Goal: Information Seeking & Learning: Compare options

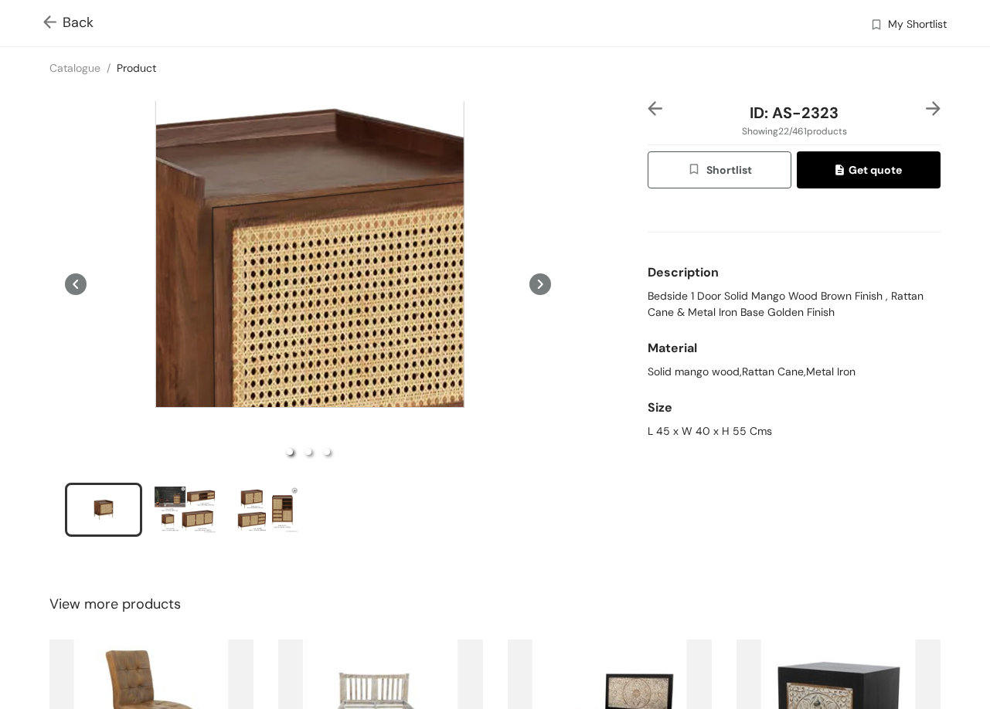
drag, startPoint x: 310, startPoint y: 253, endPoint x: 691, endPoint y: 580, distance: 502.4
click at [691, 582] on div "View more products" at bounding box center [495, 605] width 990 height 46
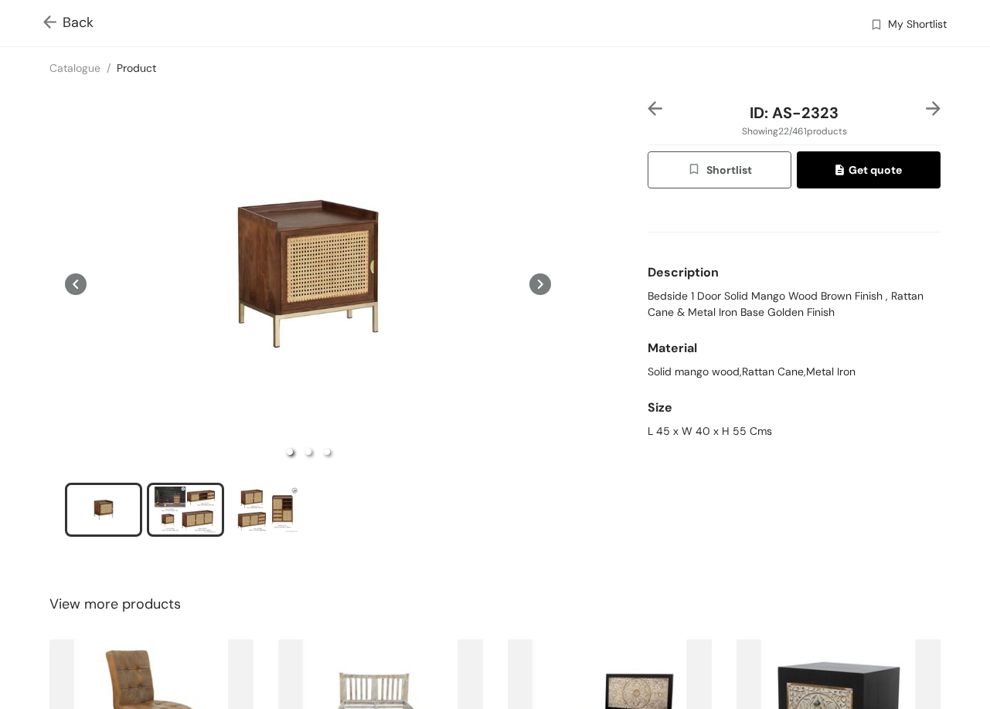
click at [217, 497] on div "slide item 2" at bounding box center [186, 510] width 70 height 46
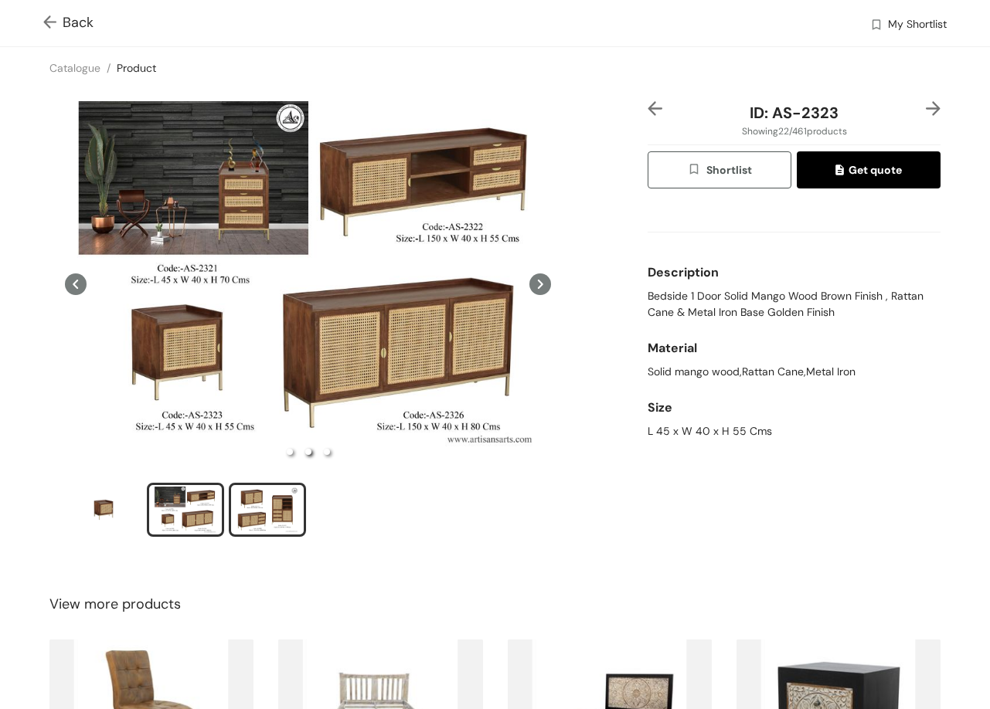
click at [287, 497] on div "slide item 3" at bounding box center [268, 510] width 70 height 46
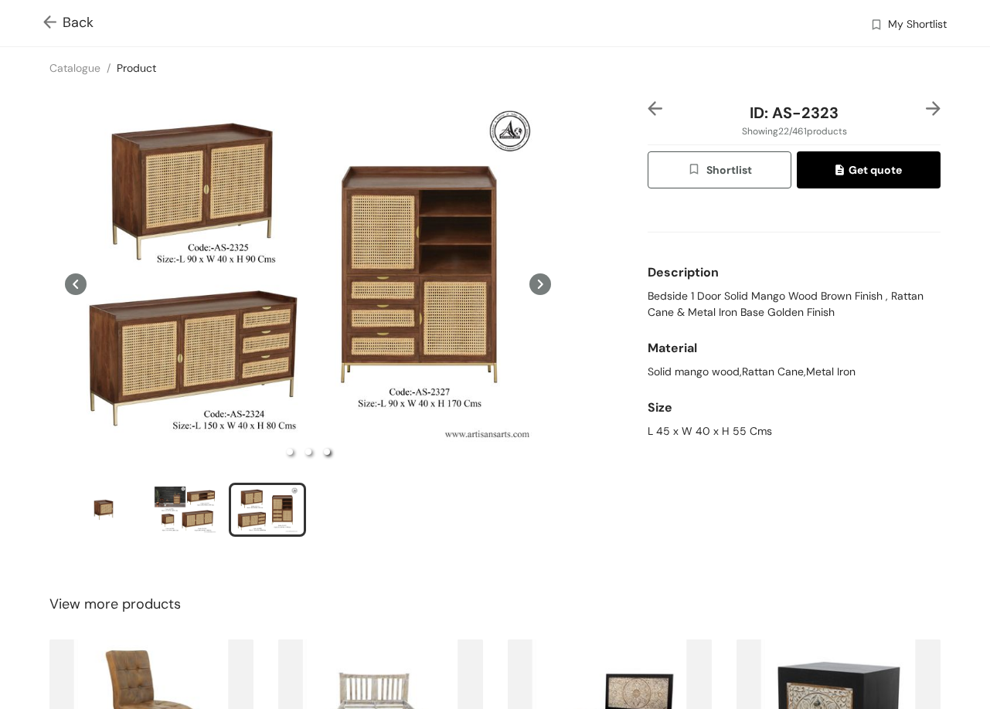
drag, startPoint x: 930, startPoint y: 109, endPoint x: 938, endPoint y: 107, distance: 8.1
click at [932, 109] on div "ID: AS-2323 Showing 22 / 461 products Shortlist Get quote Description Bedside 1…" at bounding box center [495, 329] width 996 height 480
click at [923, 100] on div "ID: AS-2323 Showing 22 / 461 products Shortlist Get quote Description Bedside 1…" at bounding box center [495, 329] width 996 height 480
click at [926, 107] on img at bounding box center [933, 108] width 15 height 15
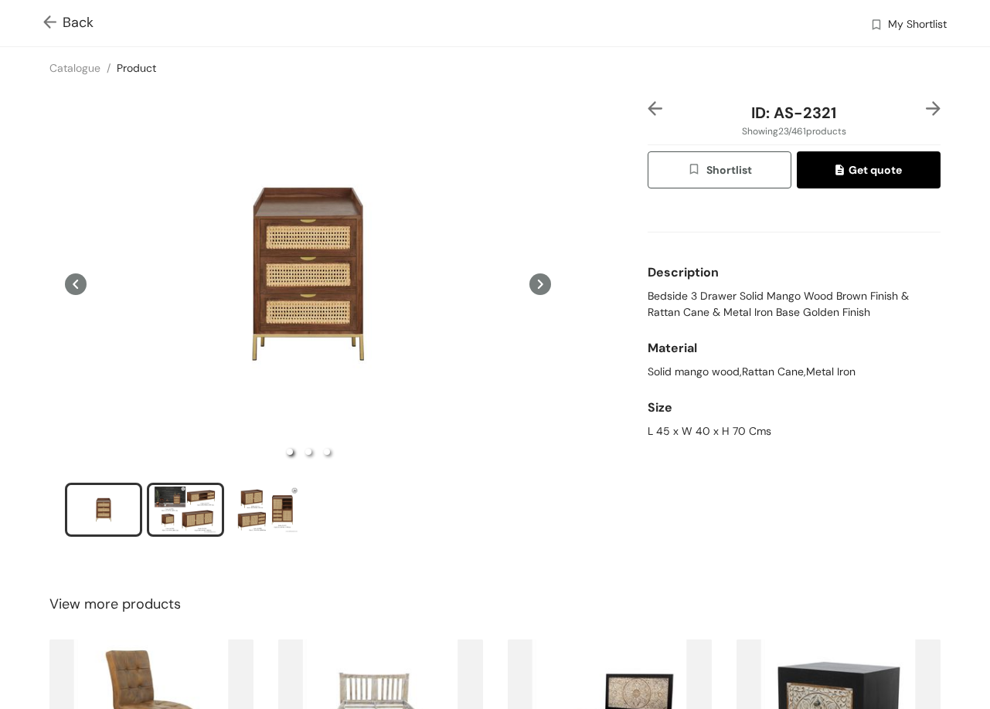
click at [209, 504] on div "slide item 2" at bounding box center [186, 510] width 70 height 46
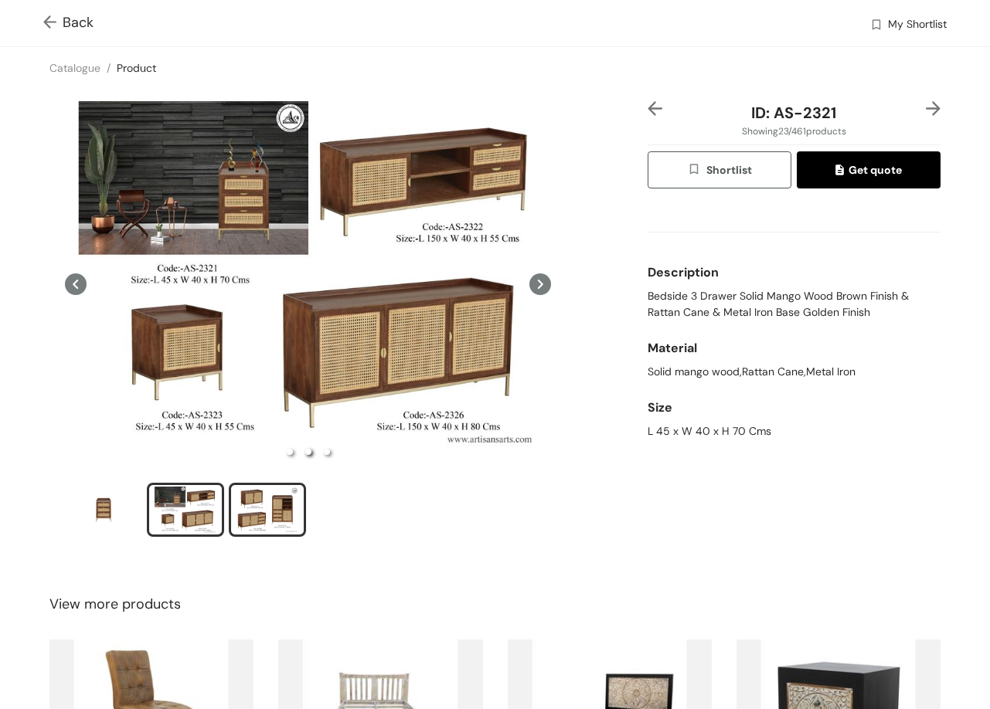
click at [246, 511] on div "slide item 3" at bounding box center [268, 510] width 70 height 46
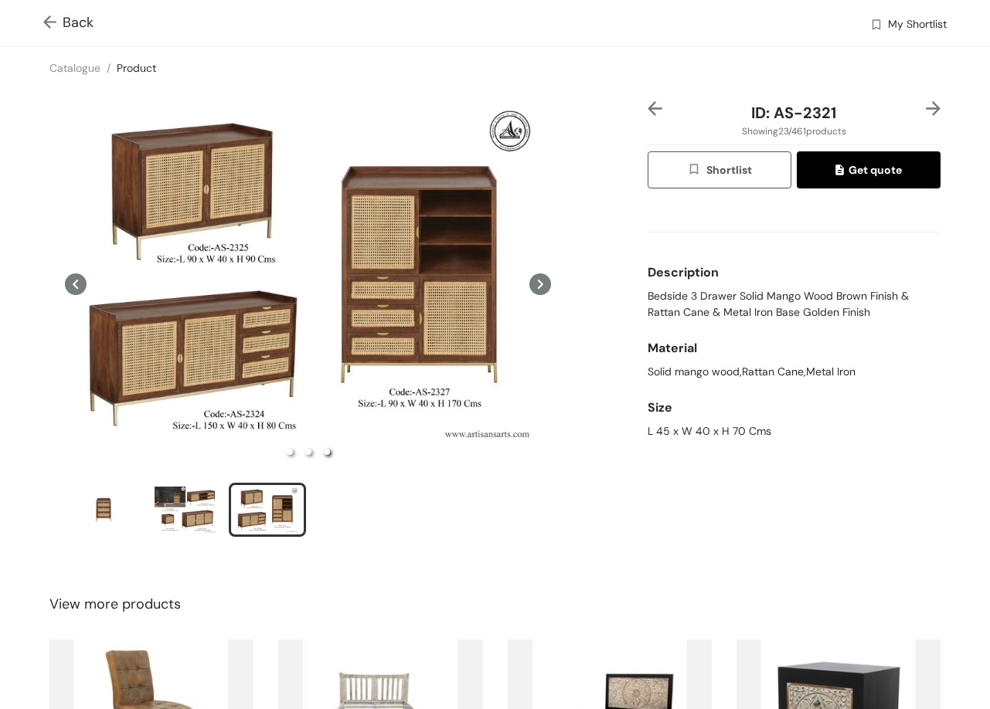
click at [926, 103] on img at bounding box center [933, 108] width 15 height 15
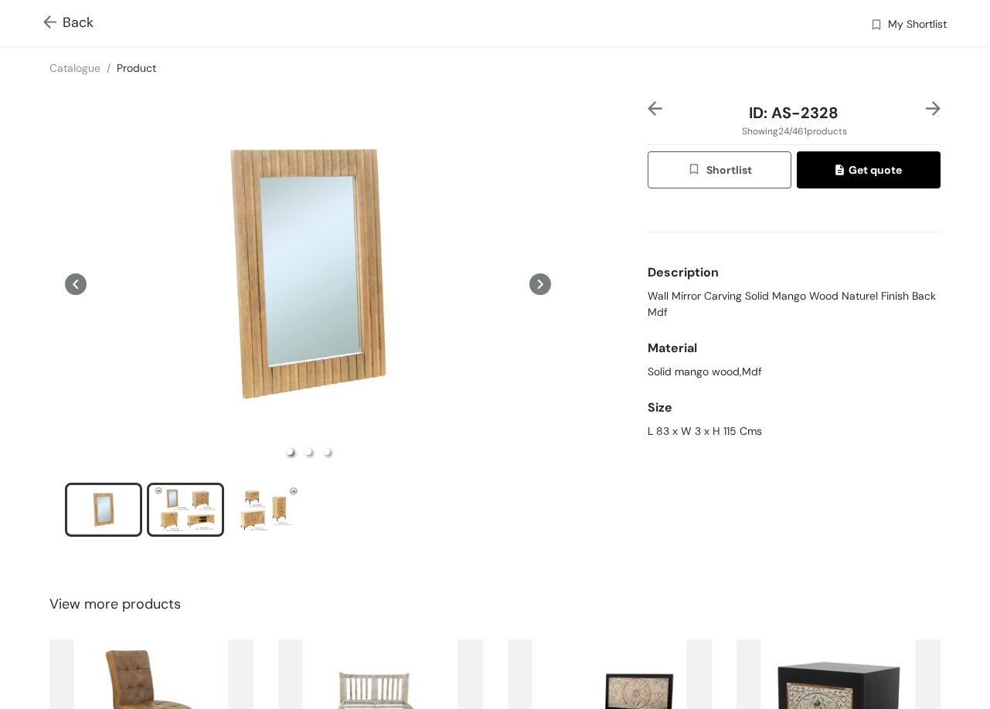
click at [202, 501] on div "slide item 2" at bounding box center [186, 510] width 70 height 46
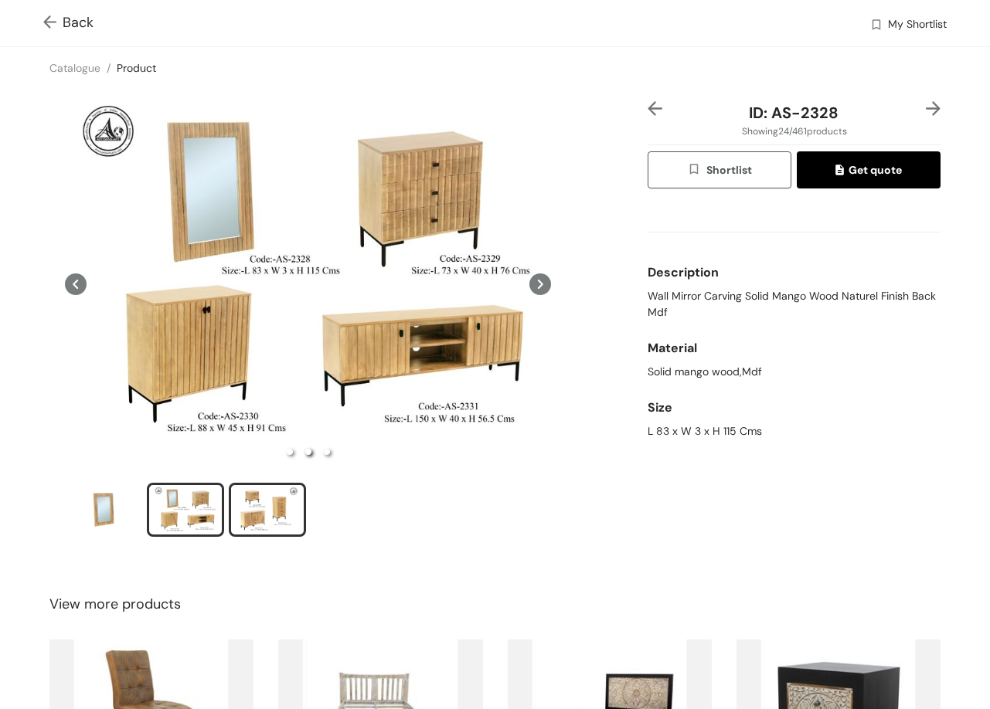
click at [282, 513] on div "slide item 3" at bounding box center [268, 510] width 70 height 46
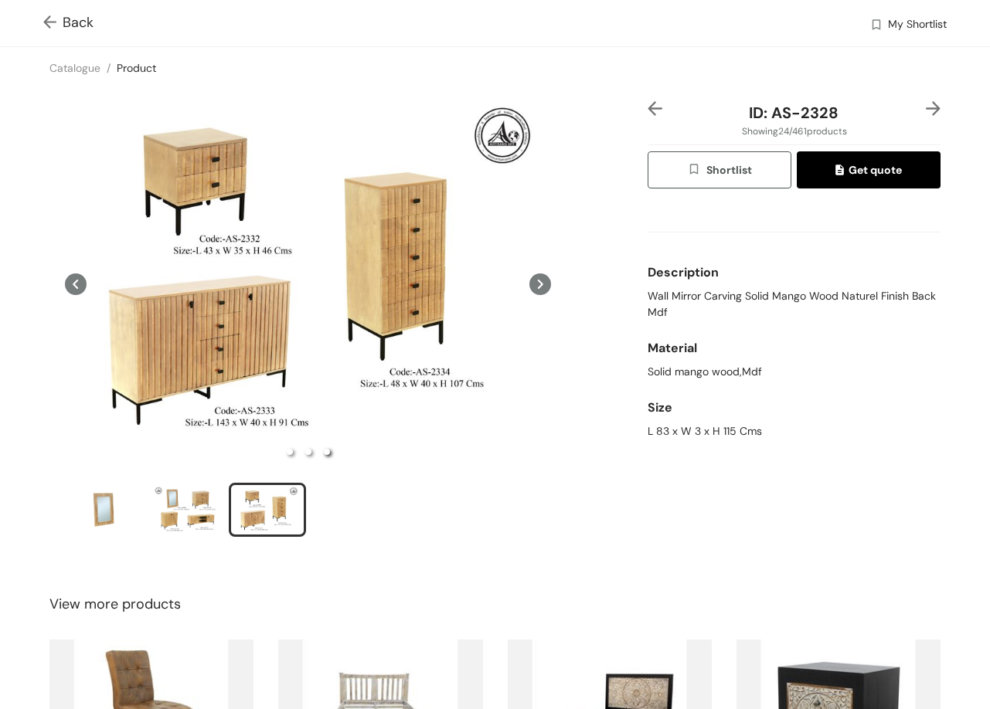
click at [926, 110] on img at bounding box center [933, 108] width 15 height 15
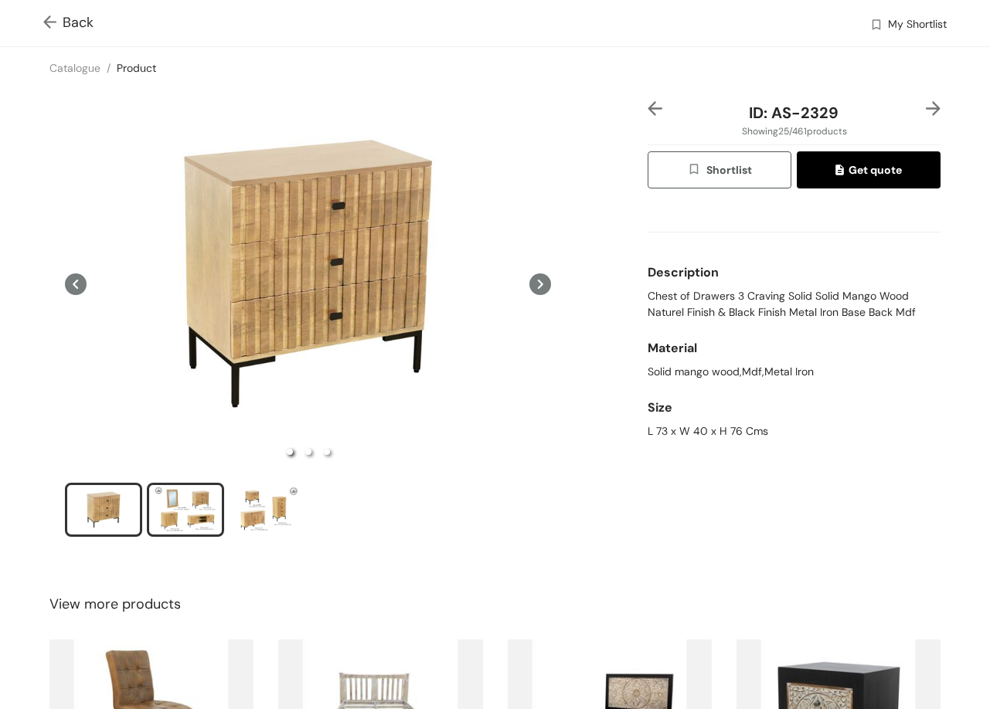
click at [198, 508] on div "slide item 2" at bounding box center [186, 510] width 70 height 46
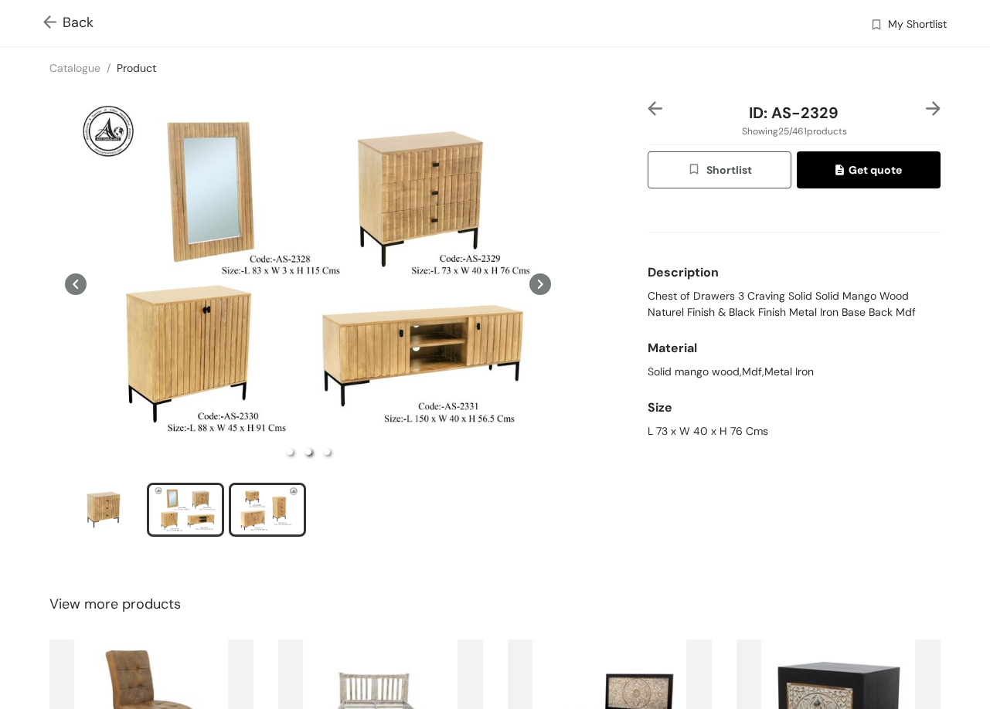
click at [270, 503] on div "slide item 3" at bounding box center [268, 510] width 70 height 46
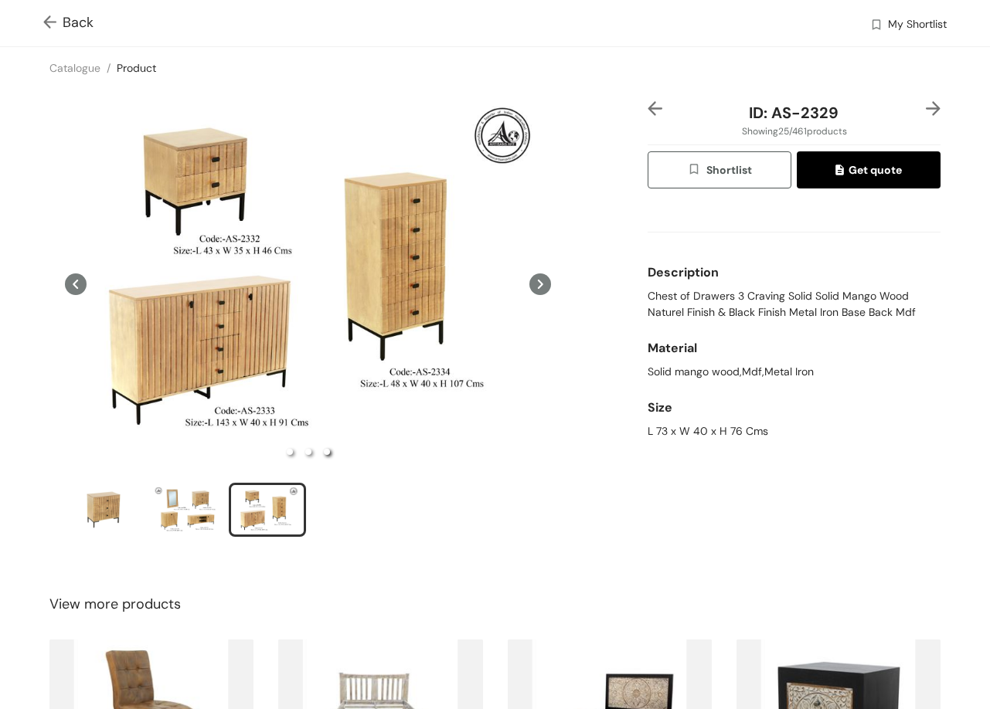
click at [926, 107] on img at bounding box center [933, 108] width 15 height 15
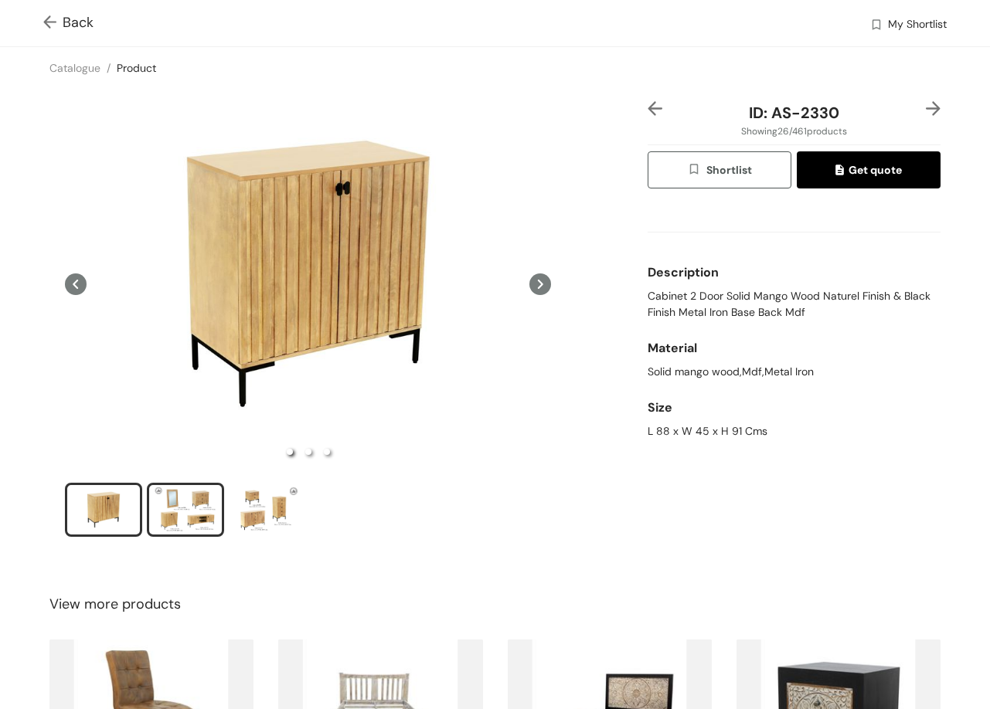
click at [205, 504] on div "slide item 2" at bounding box center [186, 510] width 70 height 46
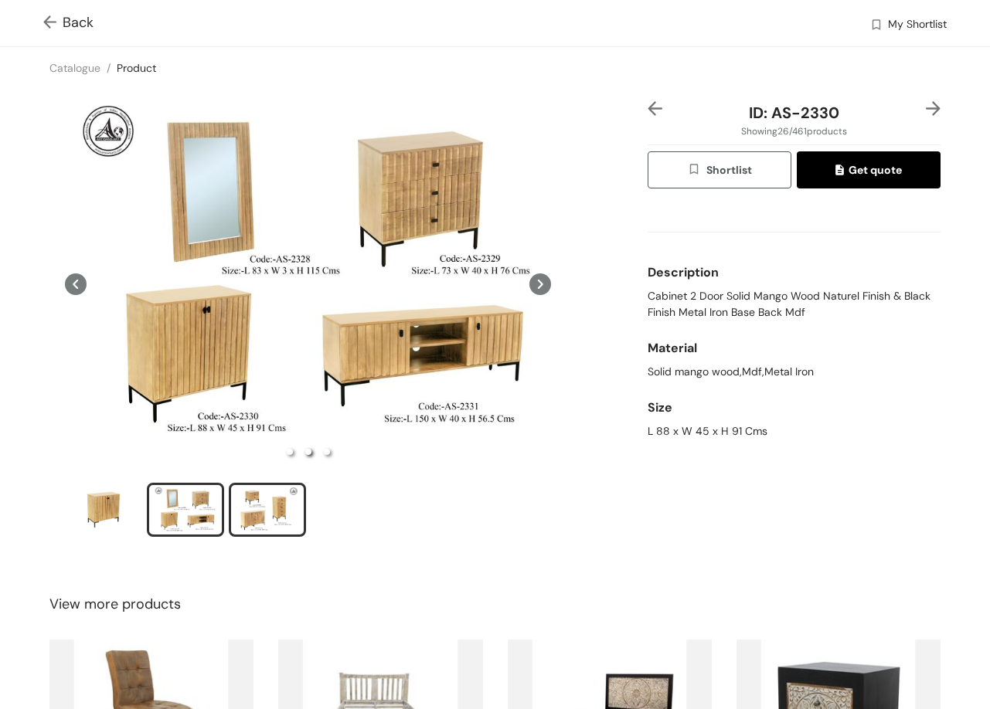
click at [275, 497] on div "slide item 3" at bounding box center [268, 510] width 70 height 46
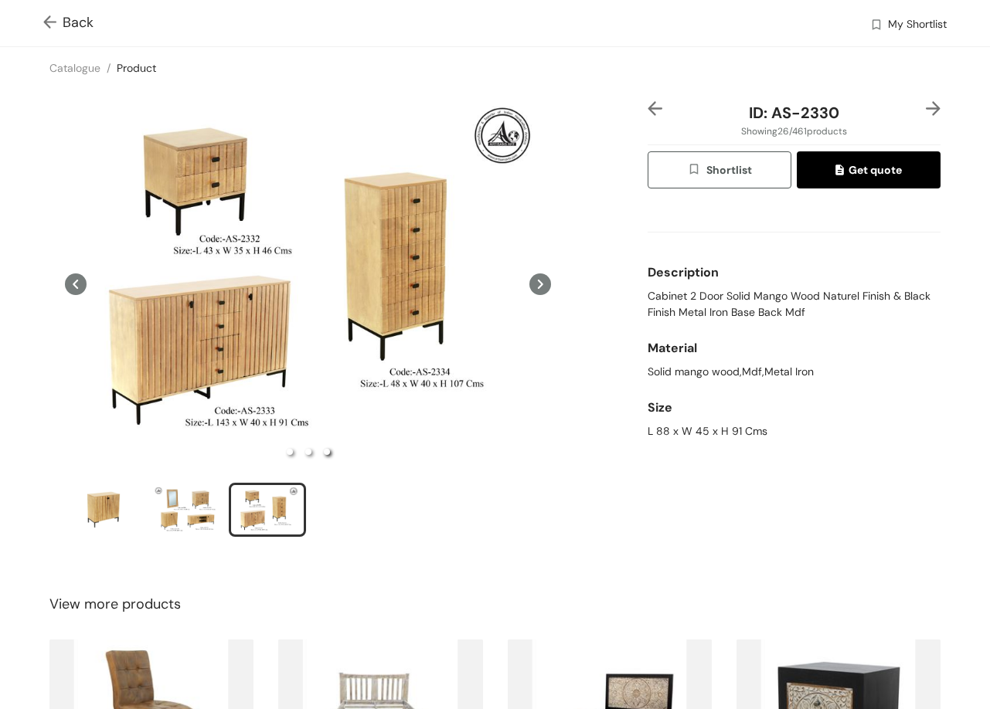
click at [928, 114] on img at bounding box center [933, 108] width 15 height 15
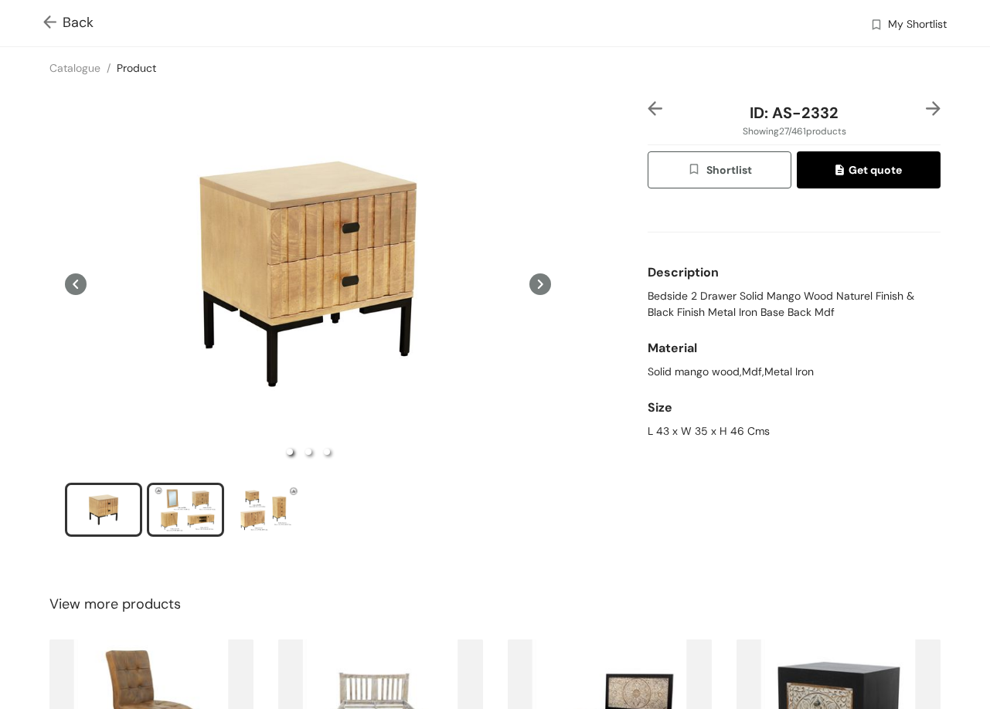
click at [220, 499] on li "slide item 2" at bounding box center [185, 510] width 77 height 54
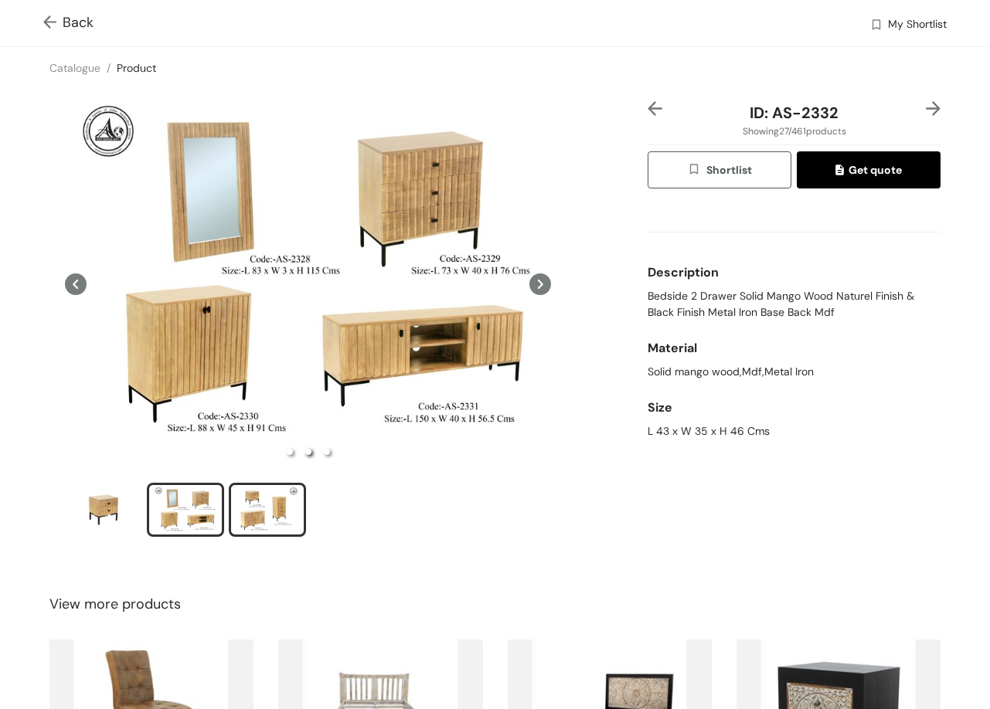
click at [273, 511] on div "slide item 3" at bounding box center [268, 510] width 70 height 46
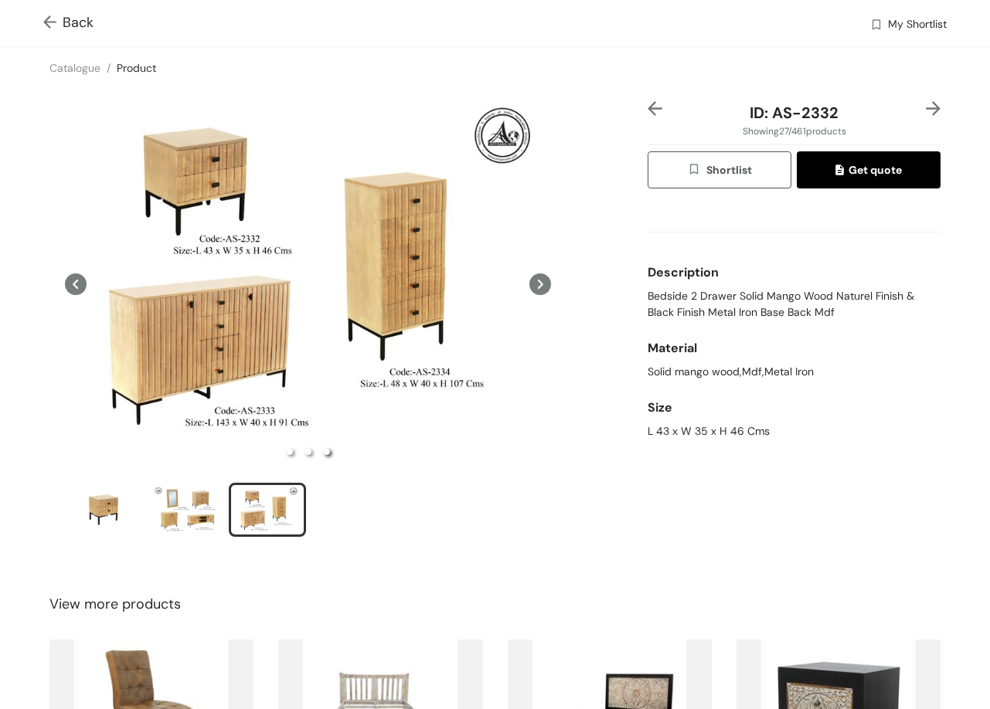
click at [926, 104] on img at bounding box center [933, 108] width 15 height 15
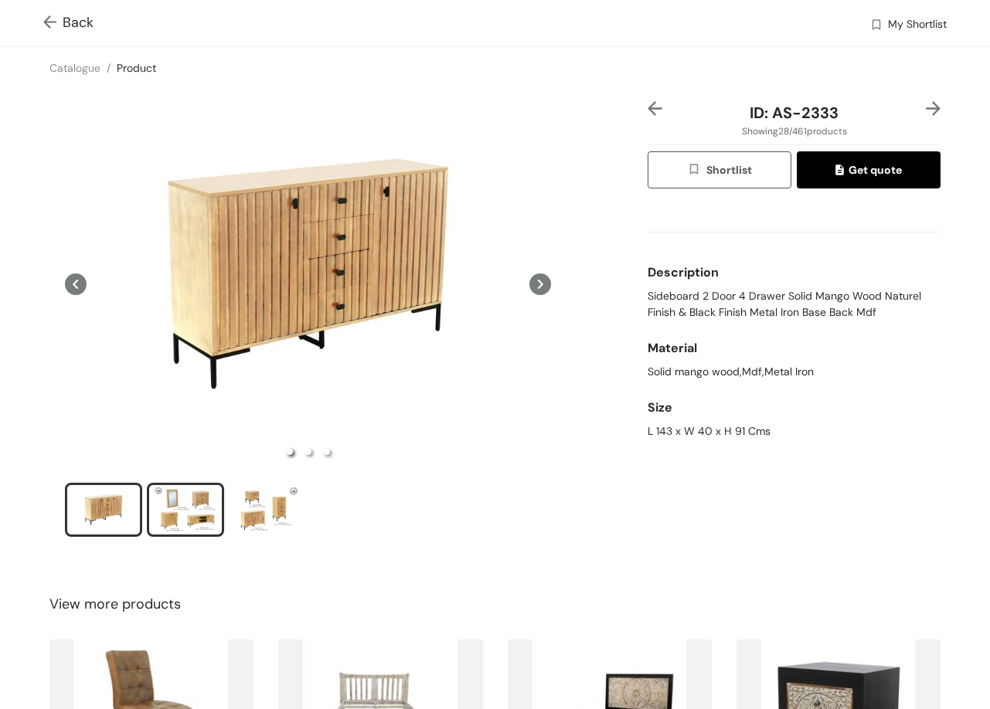
click at [190, 503] on div "slide item 2" at bounding box center [186, 510] width 70 height 46
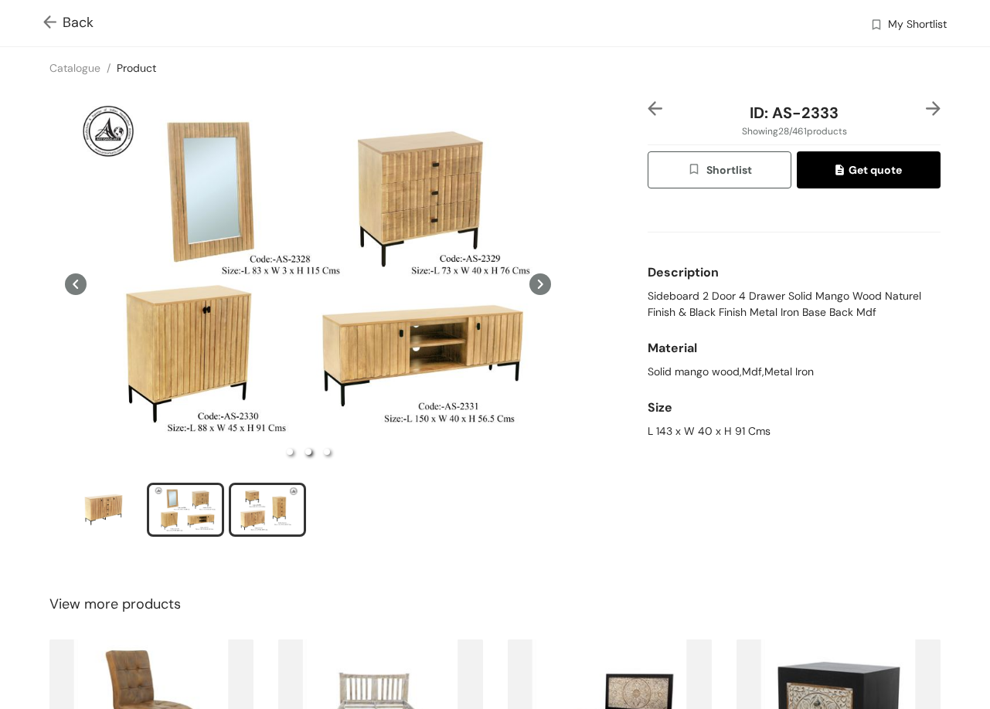
click at [266, 503] on div "slide item 3" at bounding box center [268, 510] width 70 height 46
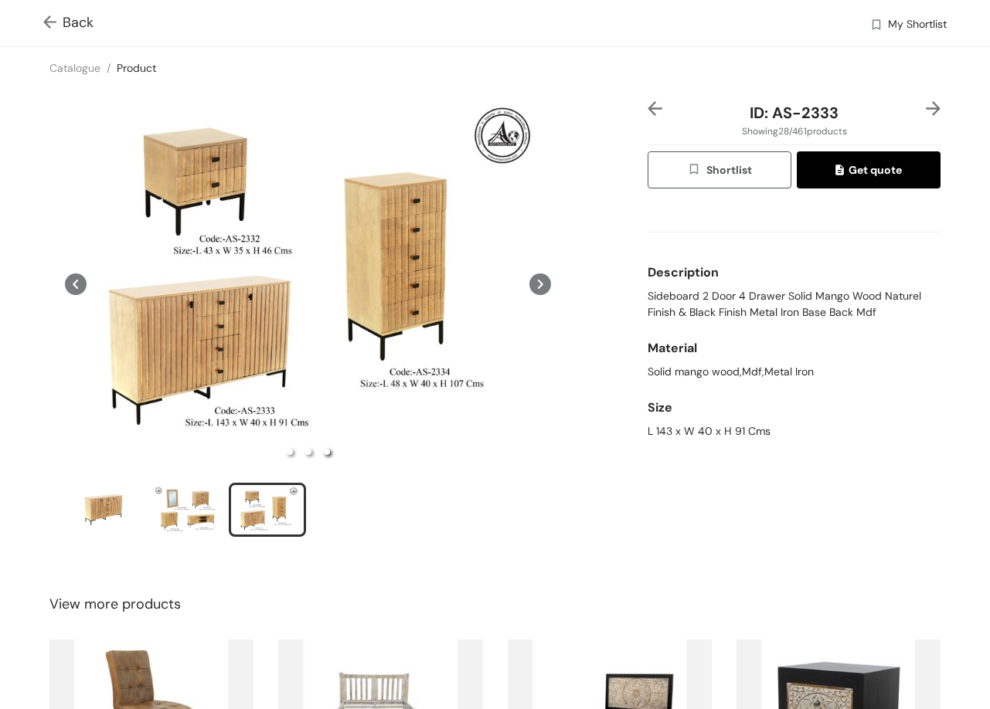
click at [926, 107] on img at bounding box center [933, 108] width 15 height 15
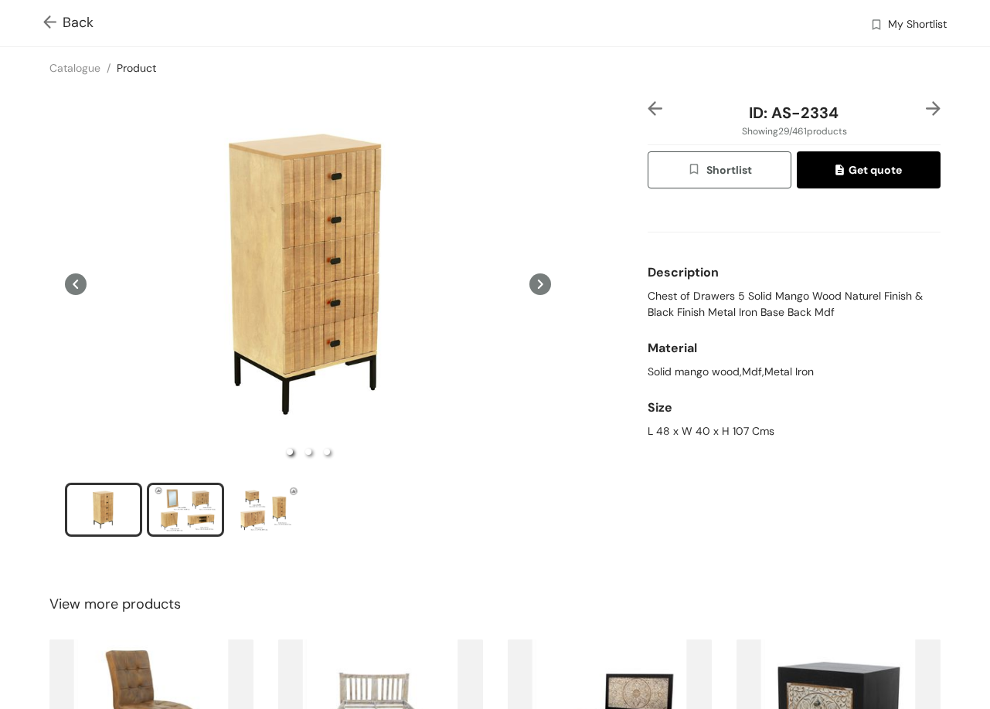
click at [207, 501] on div "slide item 2" at bounding box center [186, 510] width 70 height 46
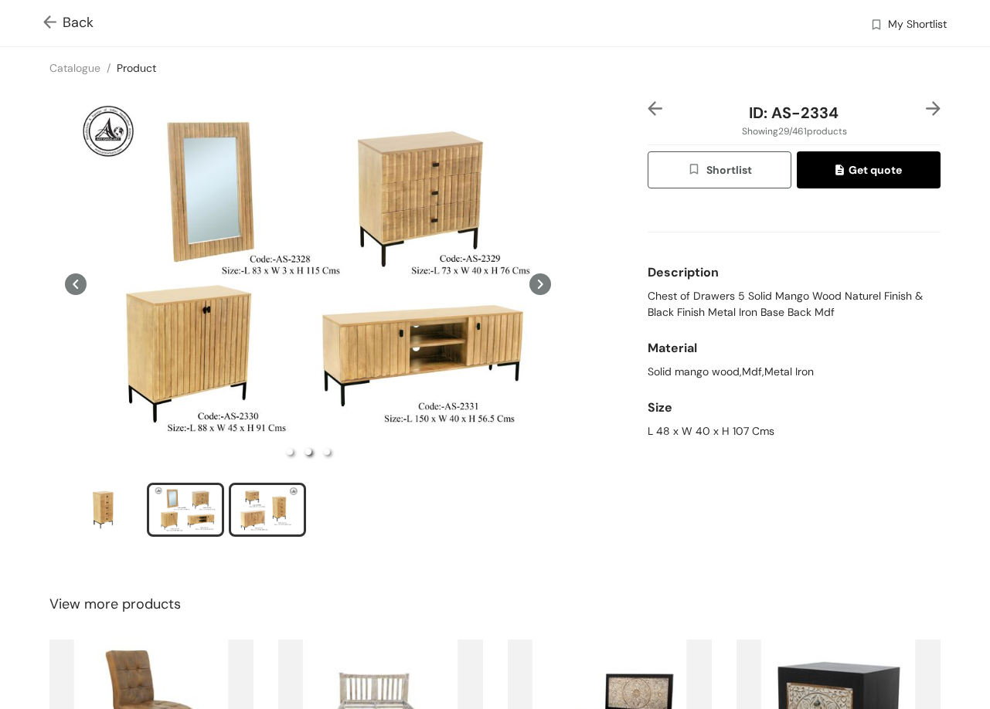
click at [284, 487] on div "slide item 3" at bounding box center [268, 510] width 70 height 46
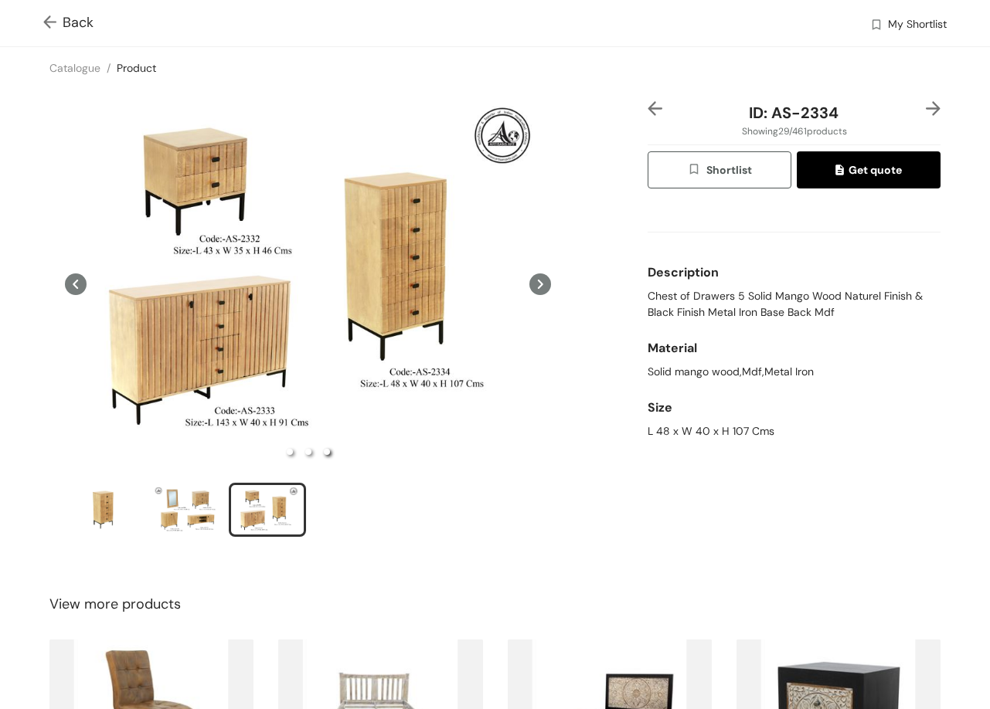
click at [926, 110] on img at bounding box center [933, 108] width 15 height 15
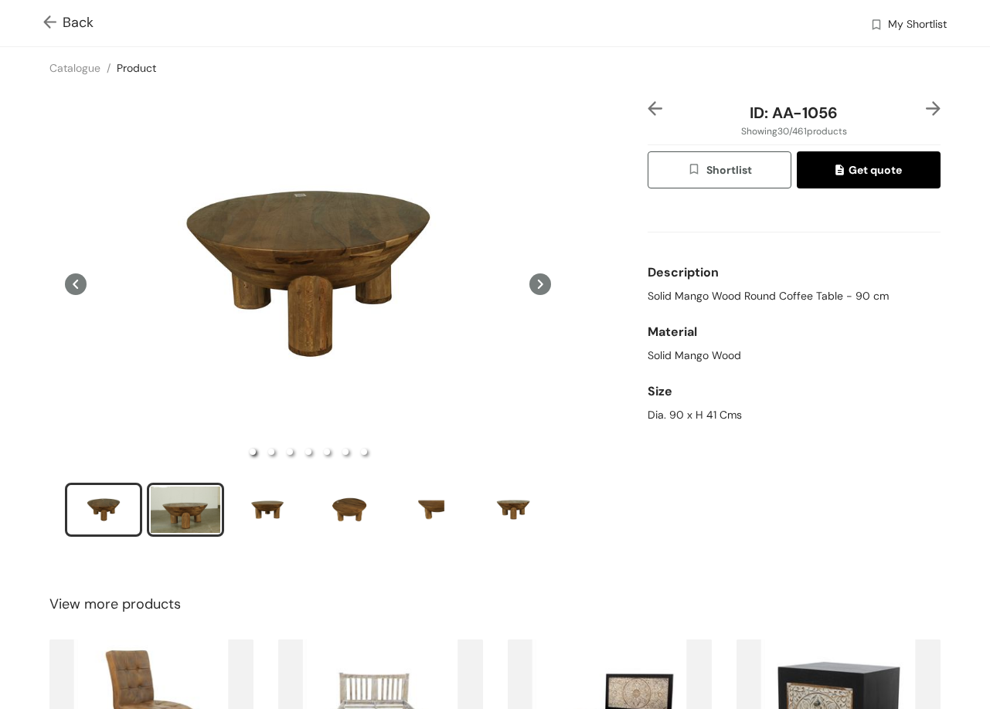
click at [216, 497] on div "slide item 2" at bounding box center [186, 510] width 70 height 46
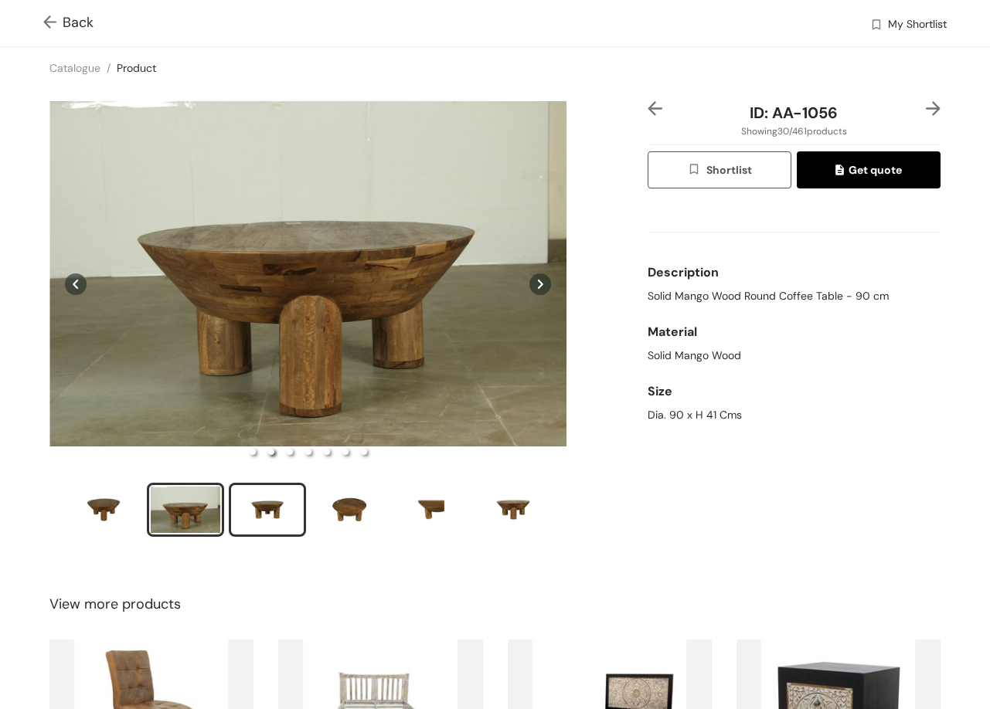
click at [281, 497] on div "slide item 3" at bounding box center [268, 510] width 70 height 46
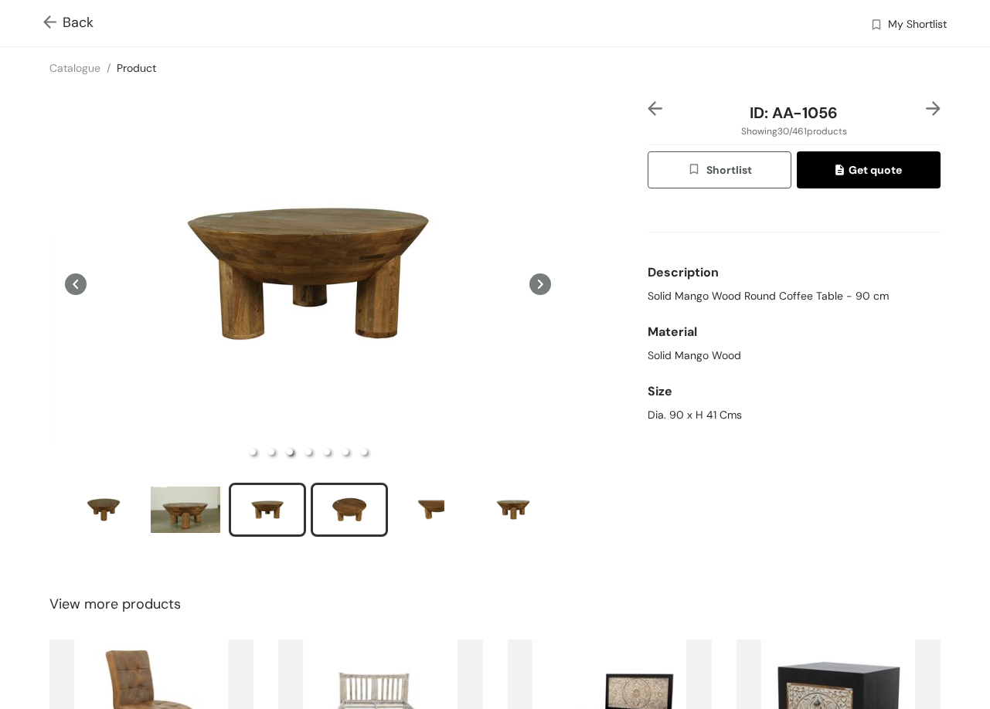
click at [361, 501] on div "slide item 4" at bounding box center [349, 510] width 70 height 46
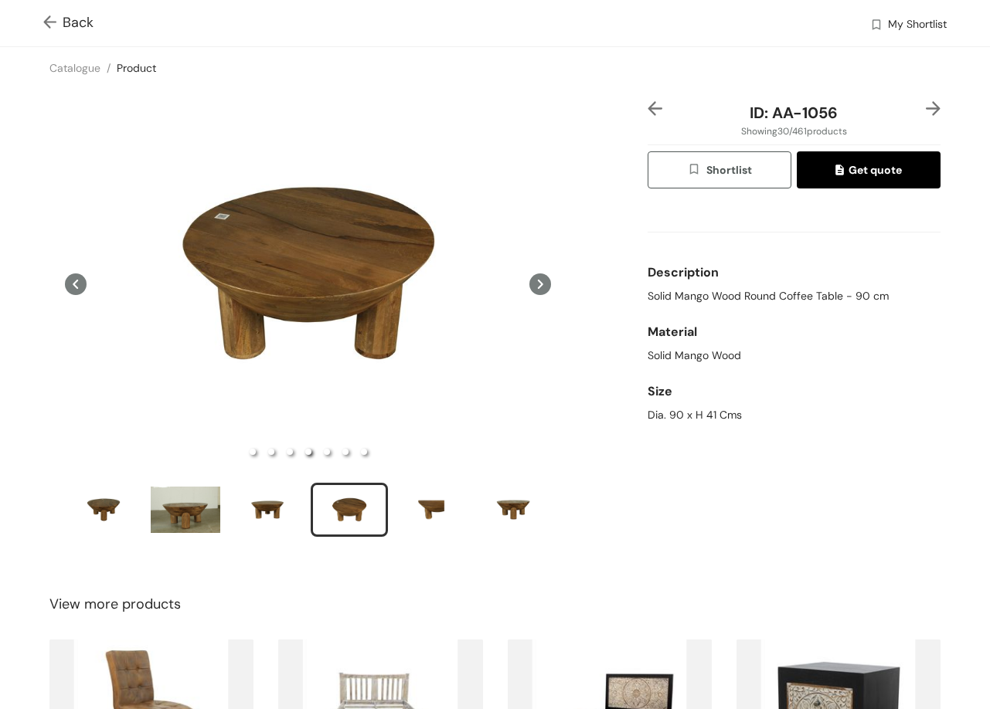
click at [926, 108] on img at bounding box center [933, 108] width 15 height 15
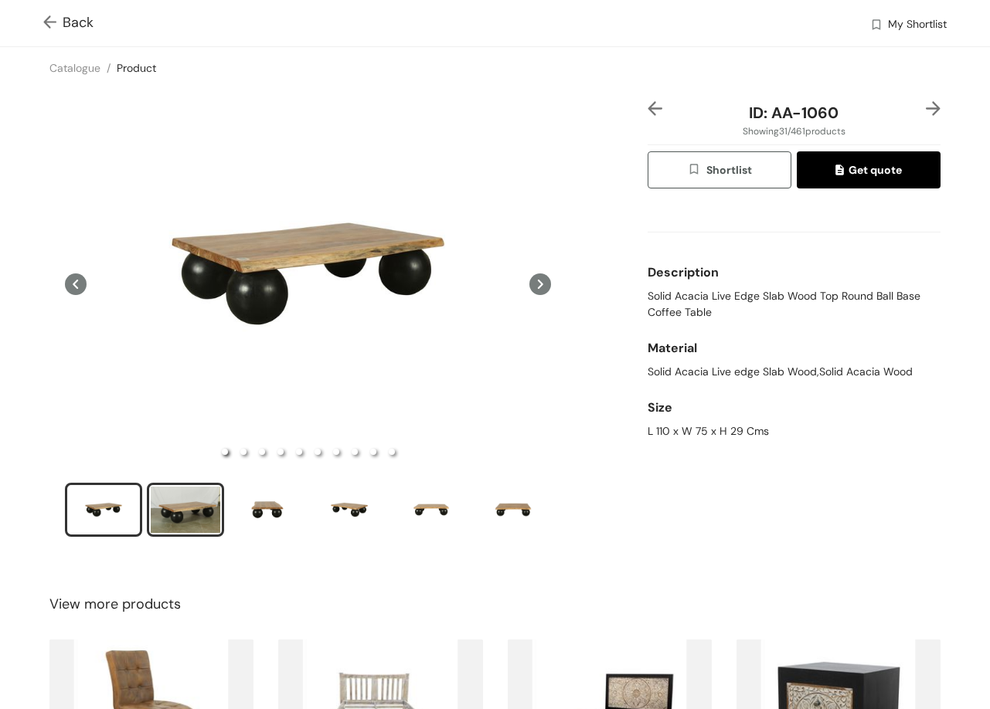
click at [213, 518] on div "slide item 2" at bounding box center [186, 510] width 70 height 46
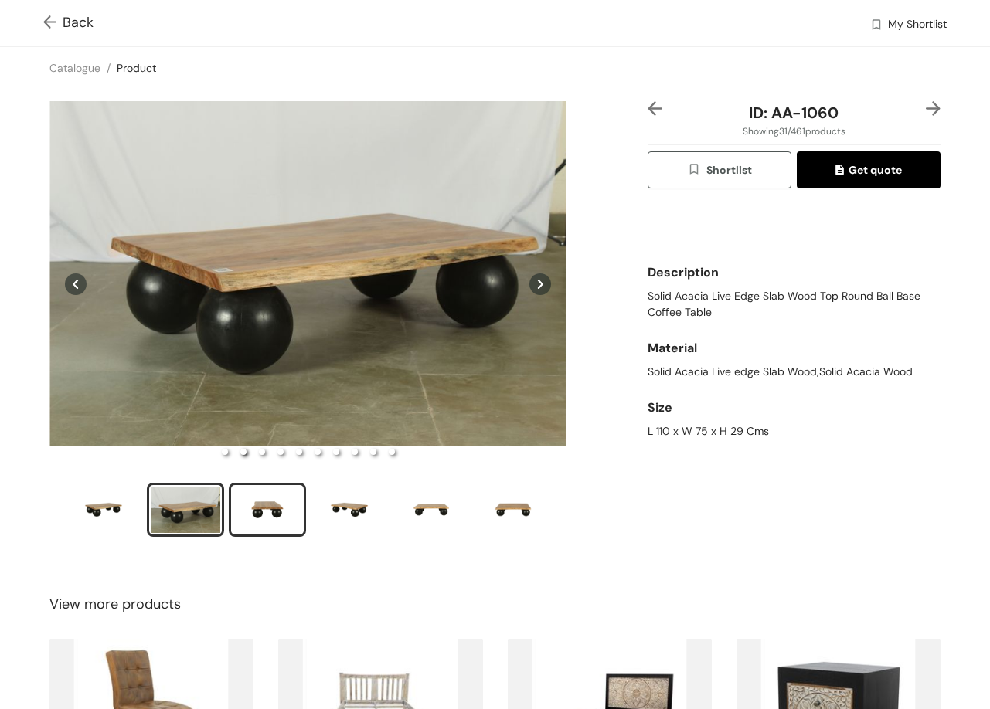
click at [288, 501] on div "slide item 3" at bounding box center [268, 510] width 70 height 46
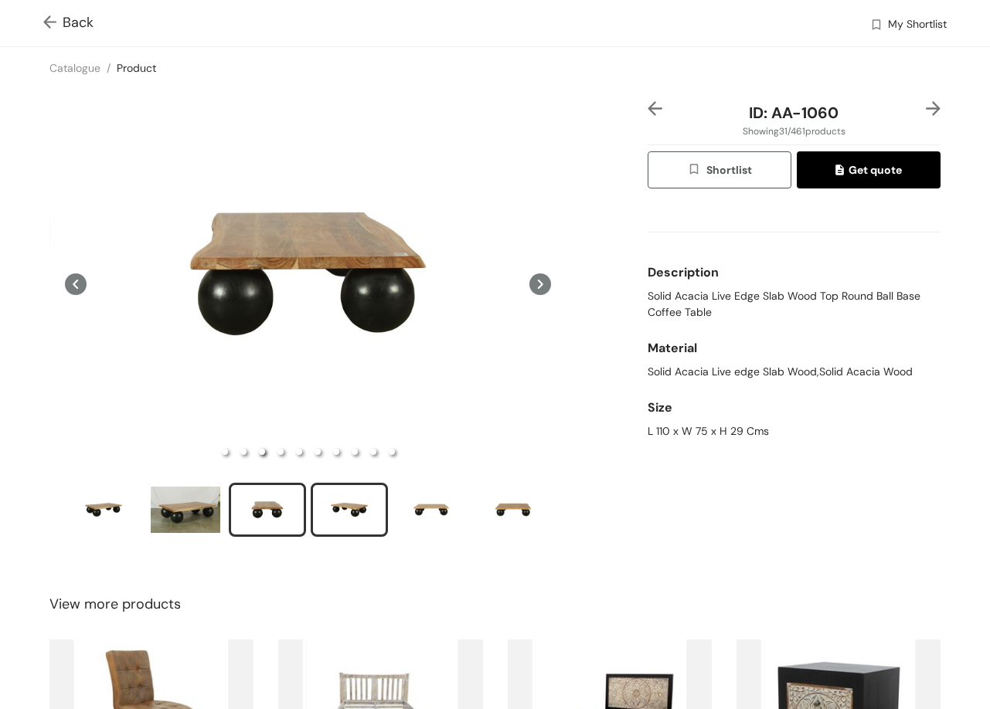
click at [352, 516] on div "slide item 4" at bounding box center [349, 510] width 70 height 46
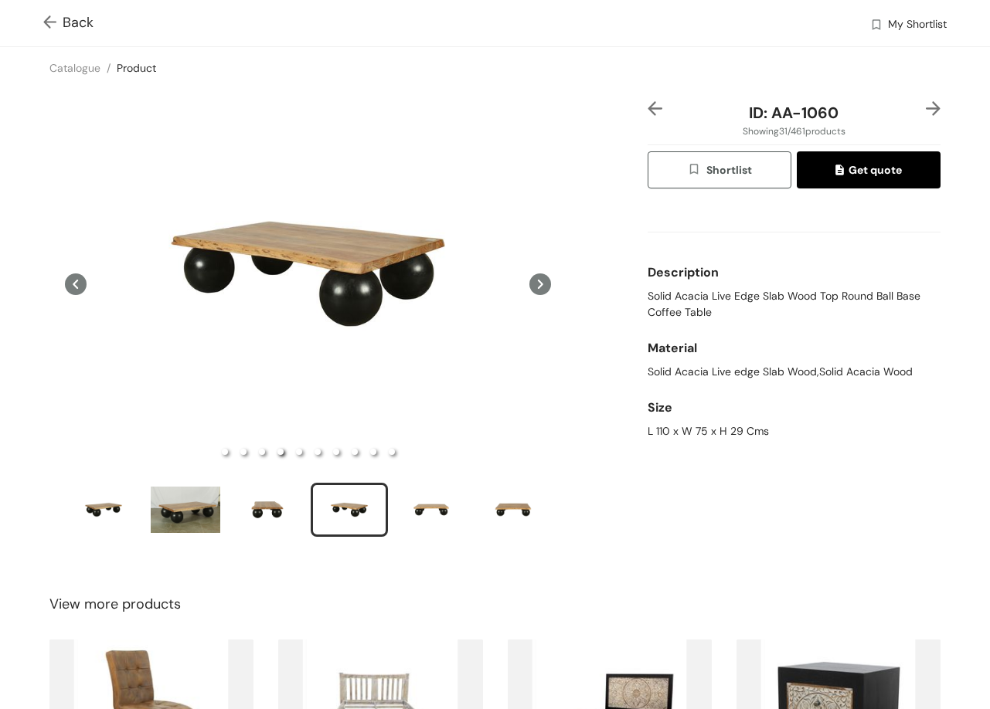
click at [926, 107] on img at bounding box center [933, 108] width 15 height 15
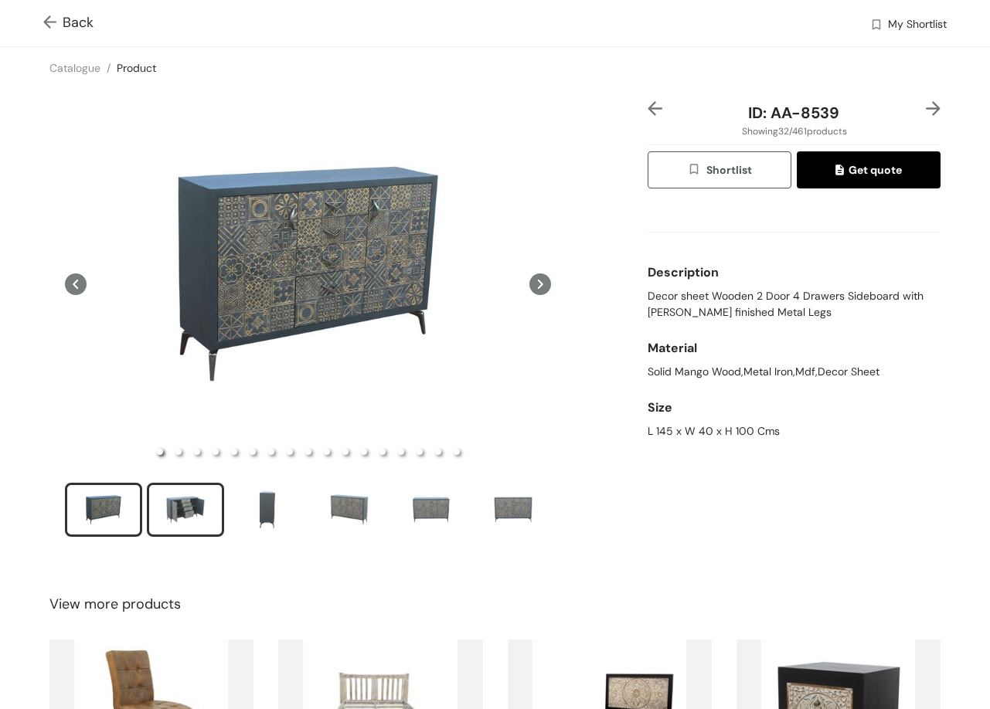
click at [189, 510] on div "slide item 2" at bounding box center [186, 510] width 70 height 46
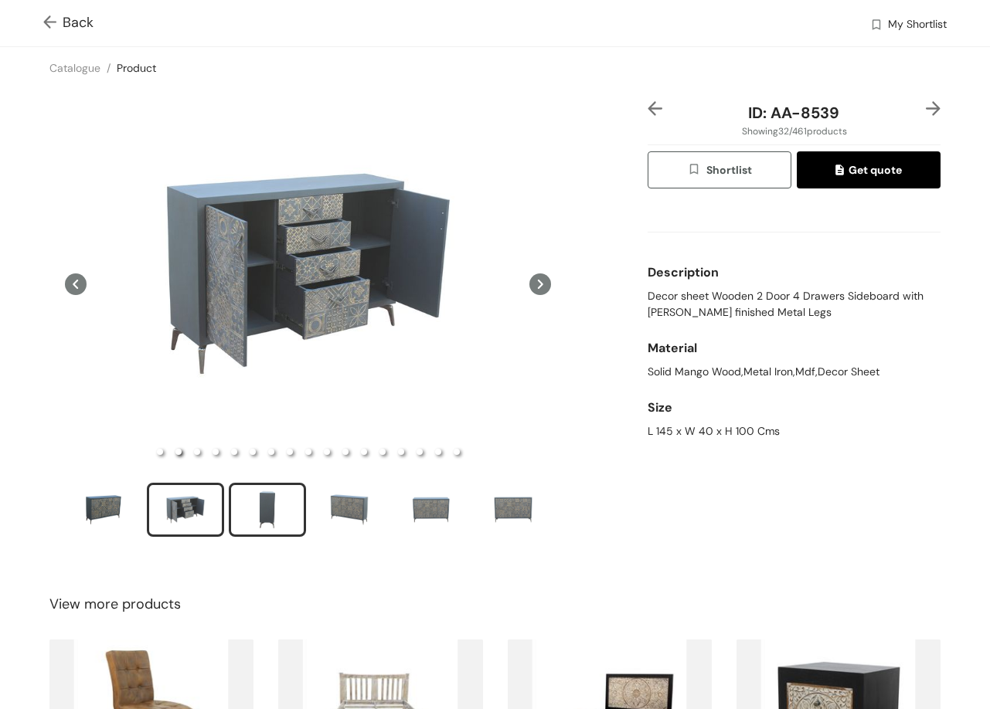
click at [260, 508] on div "slide item 3" at bounding box center [268, 510] width 70 height 46
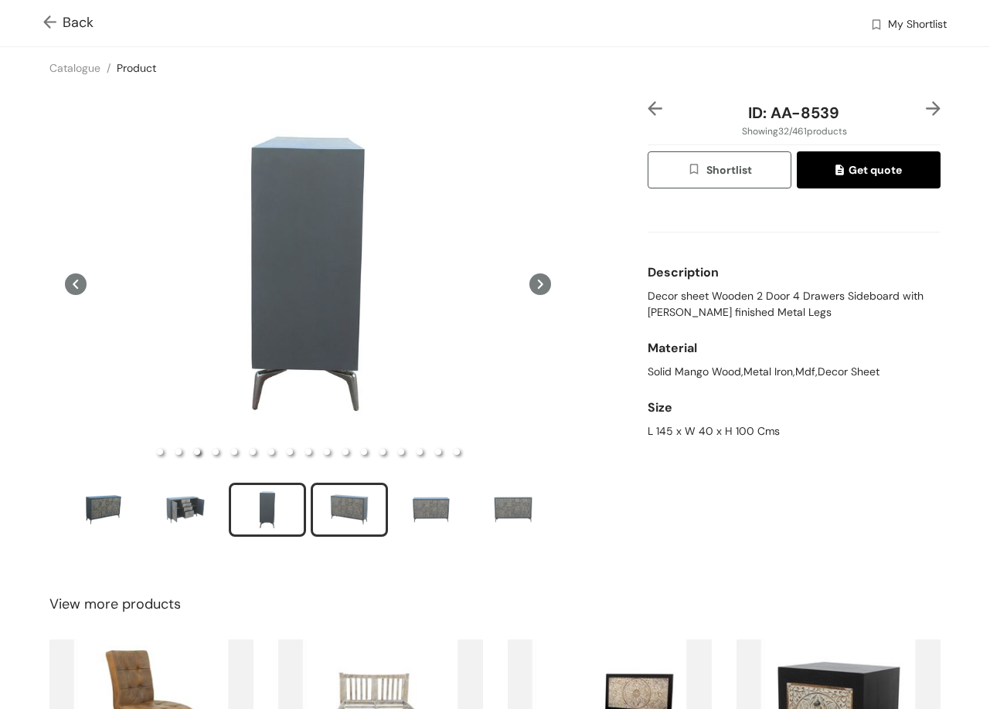
click at [346, 520] on div "slide item 4" at bounding box center [349, 510] width 70 height 46
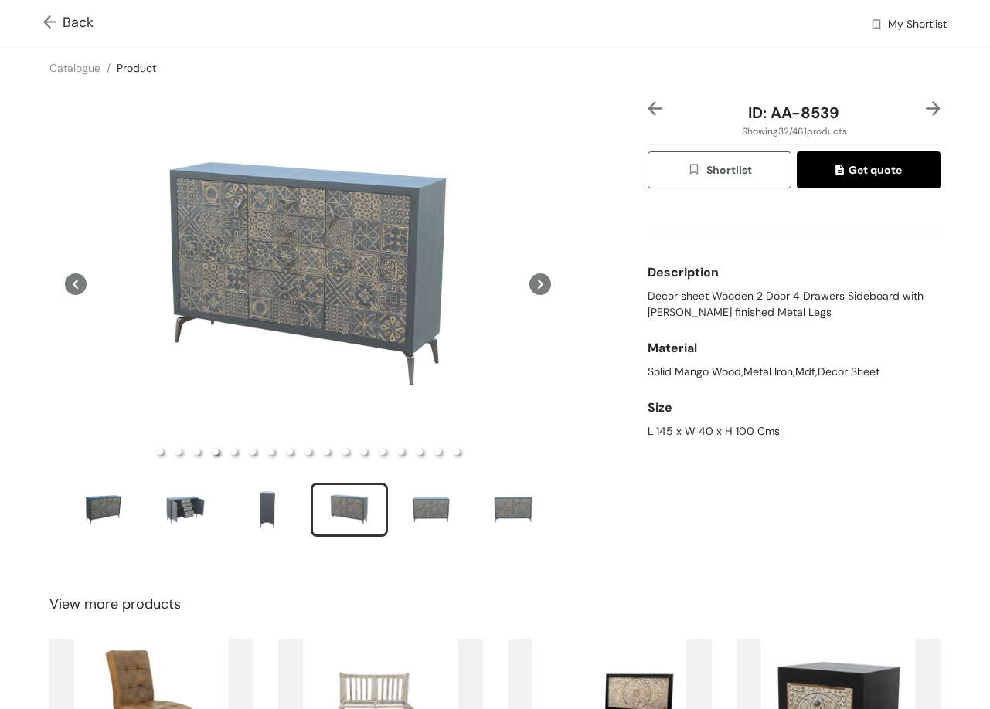
click at [926, 104] on img at bounding box center [933, 108] width 15 height 15
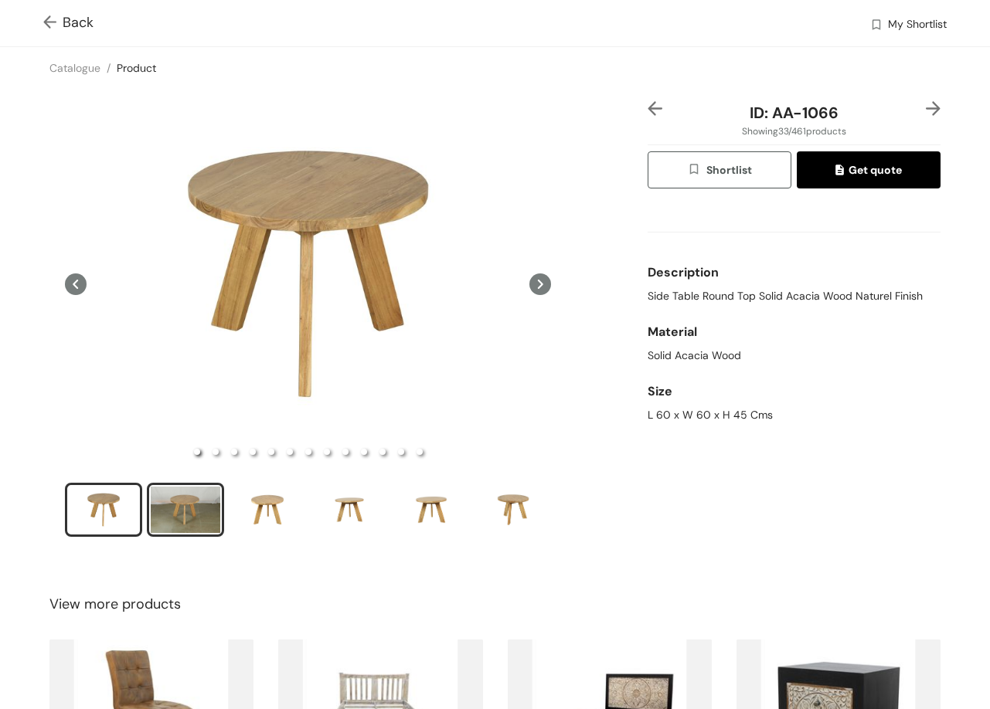
click at [199, 501] on div "slide item 2" at bounding box center [186, 510] width 70 height 46
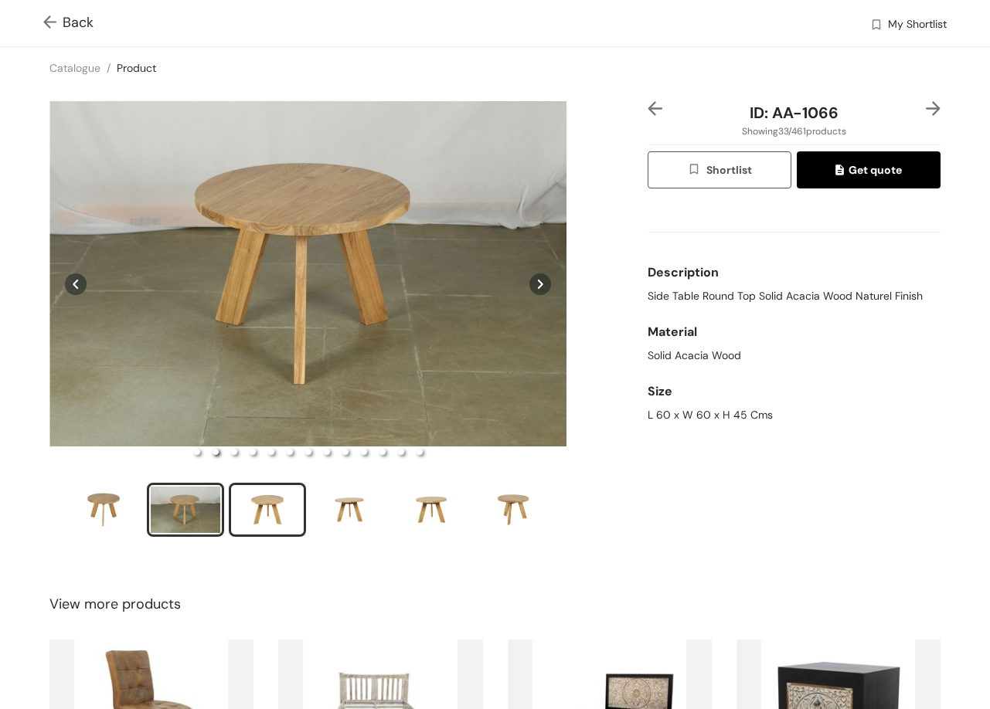
click at [279, 515] on div "slide item 3" at bounding box center [268, 510] width 70 height 46
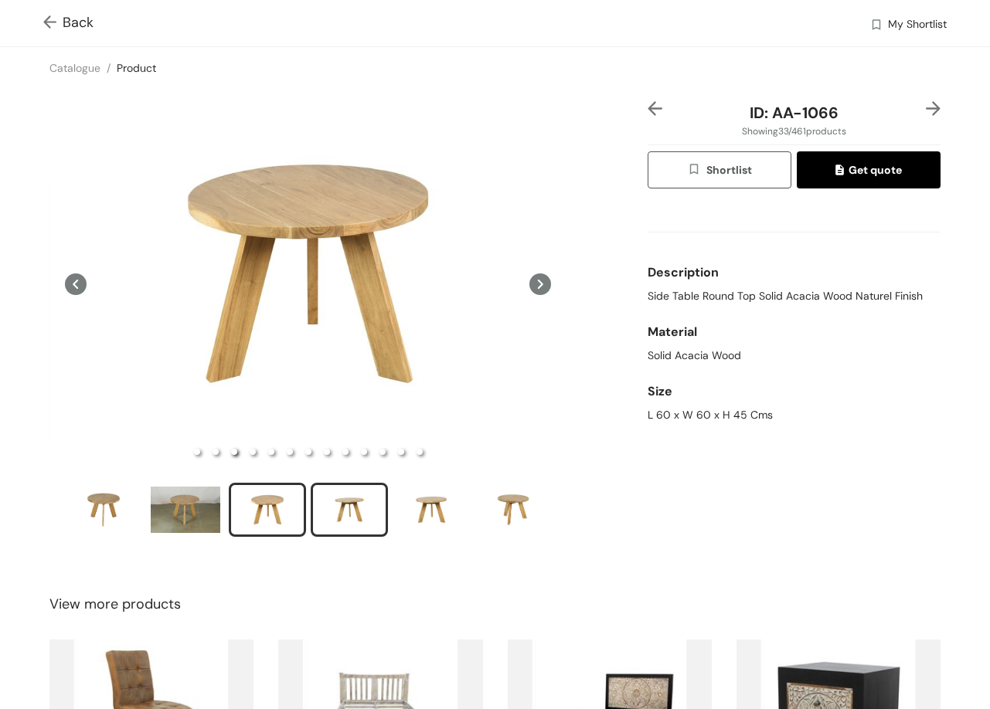
click at [345, 514] on div "slide item 4" at bounding box center [349, 510] width 70 height 46
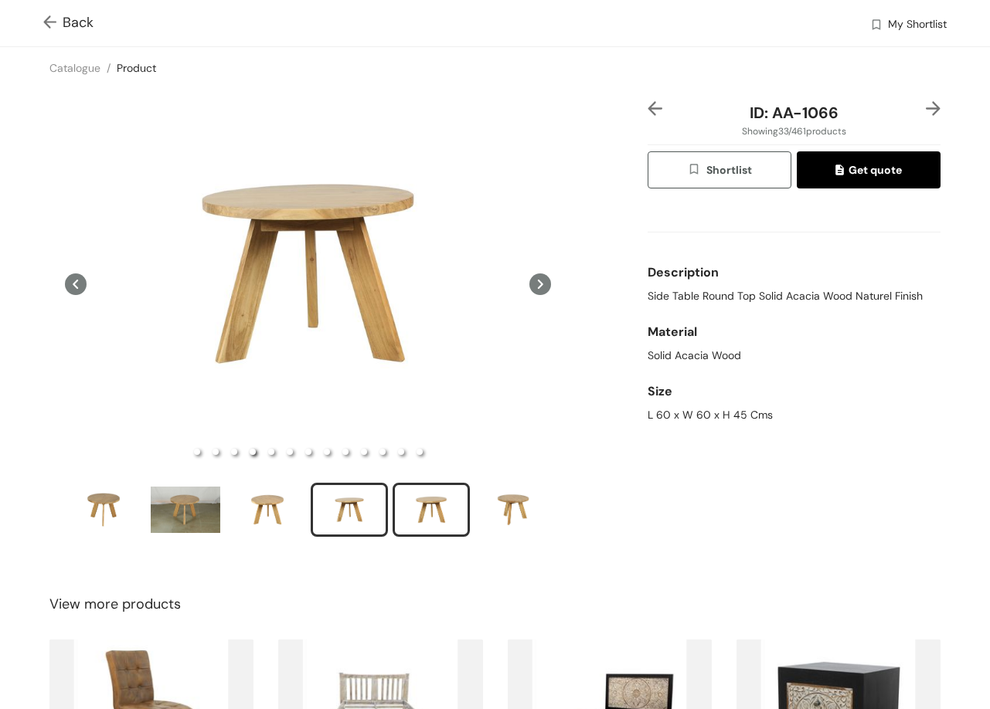
click at [434, 509] on div "slide item 5" at bounding box center [431, 510] width 70 height 46
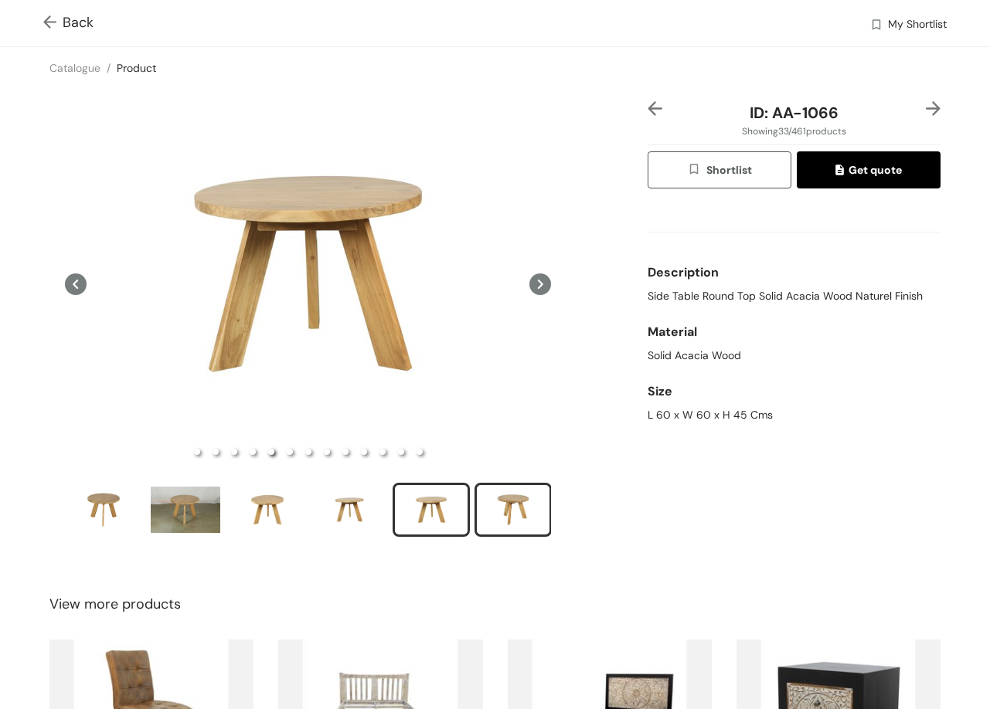
click at [503, 520] on div "slide item 6" at bounding box center [513, 510] width 70 height 46
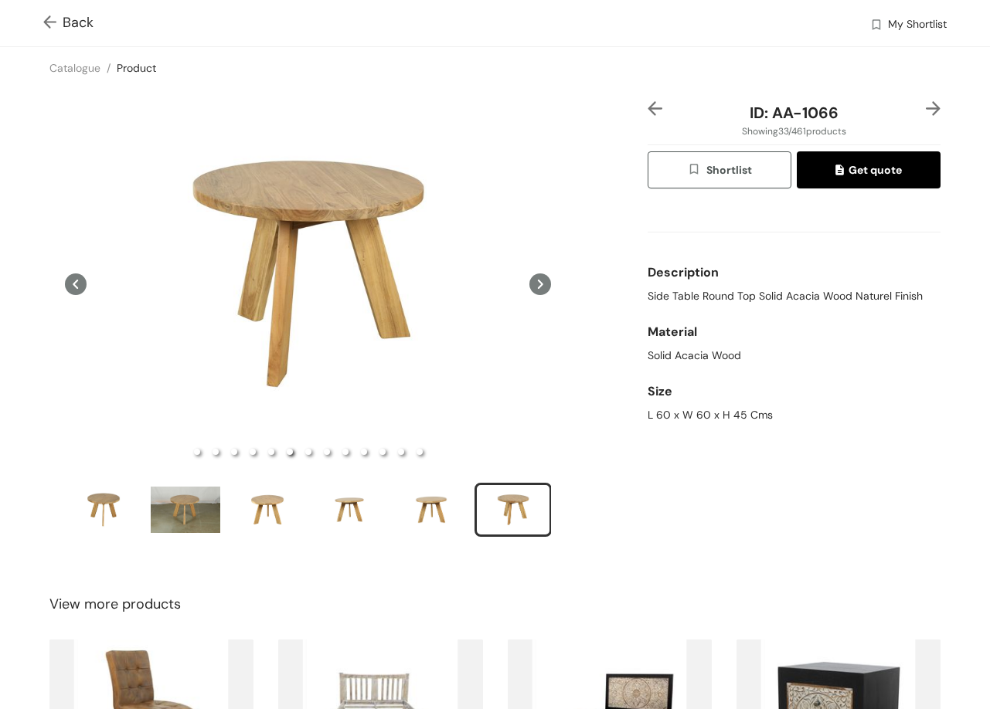
click at [926, 110] on img at bounding box center [933, 108] width 15 height 15
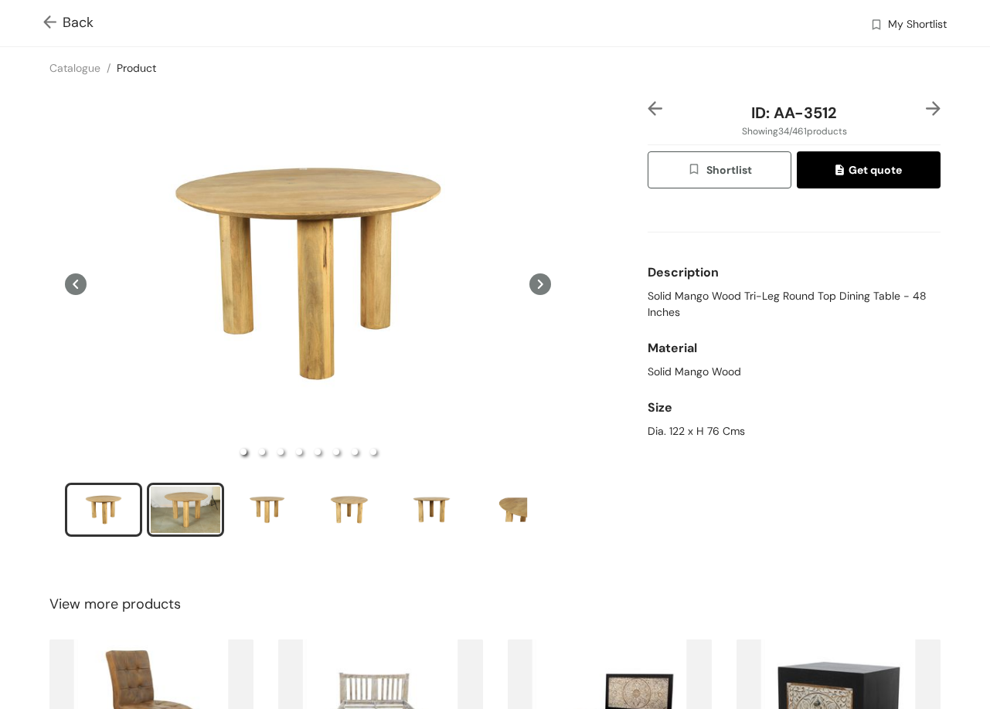
click at [181, 507] on div "slide item 2" at bounding box center [186, 510] width 70 height 46
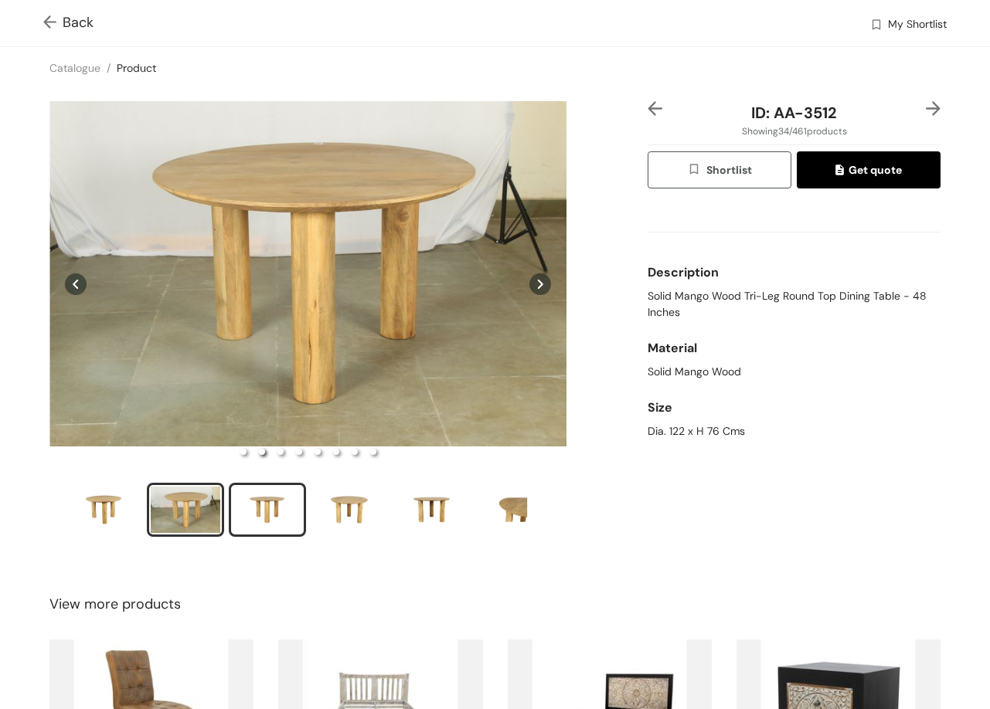
click at [288, 492] on div "slide item 3" at bounding box center [268, 510] width 70 height 46
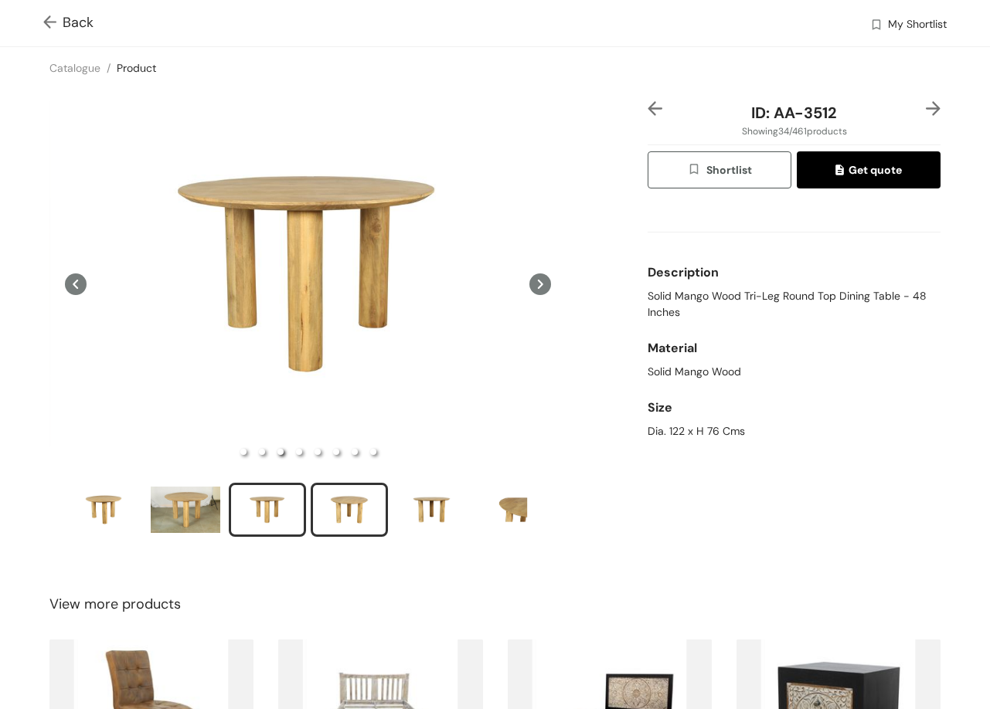
click at [339, 496] on div "slide item 4" at bounding box center [349, 510] width 70 height 46
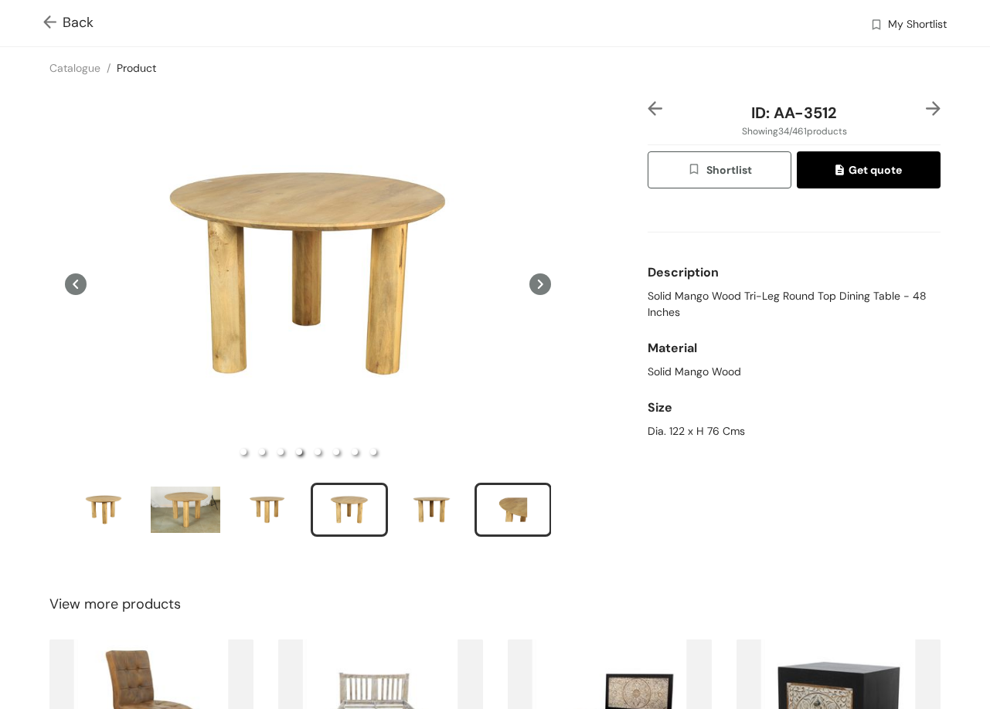
click at [502, 501] on div "slide item 6" at bounding box center [513, 510] width 70 height 46
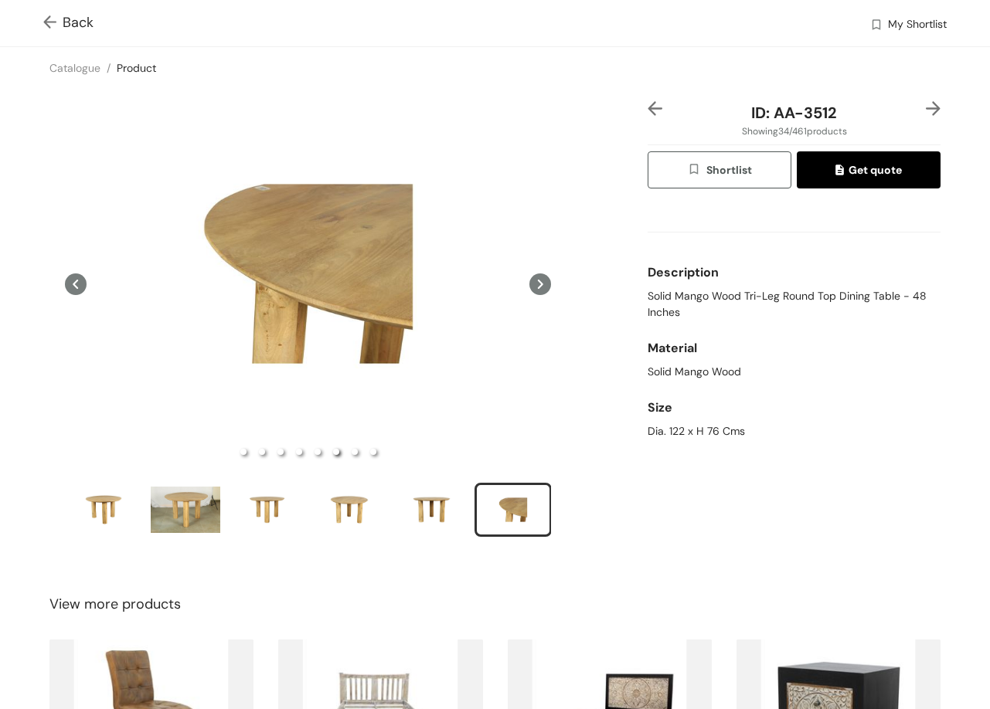
click at [926, 115] on img at bounding box center [933, 108] width 15 height 15
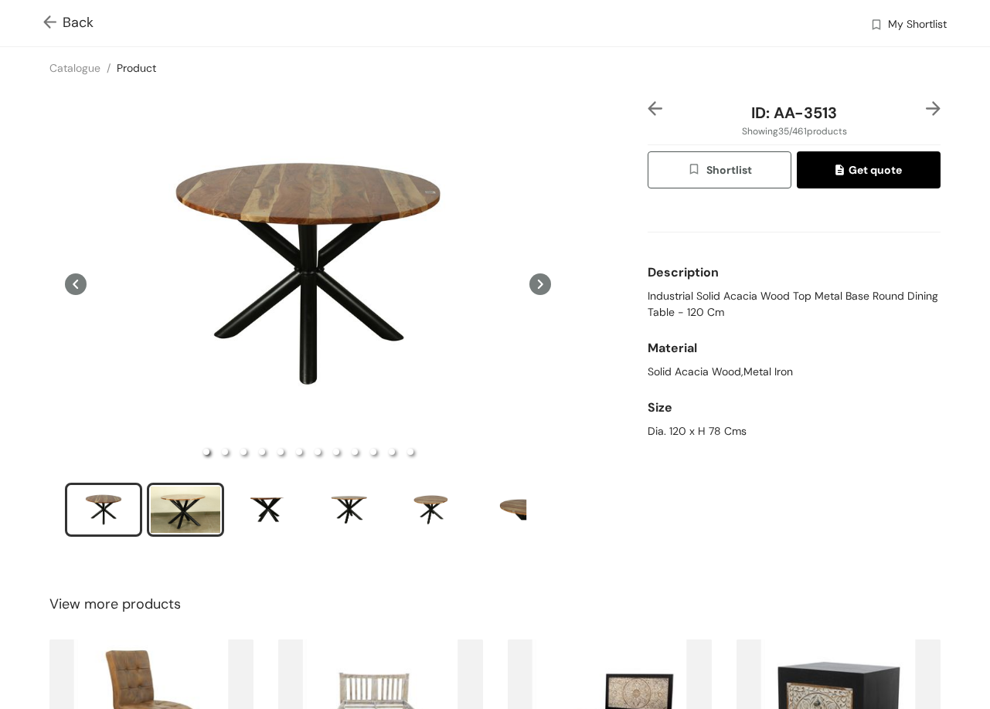
click at [181, 498] on div "slide item 2" at bounding box center [186, 510] width 70 height 46
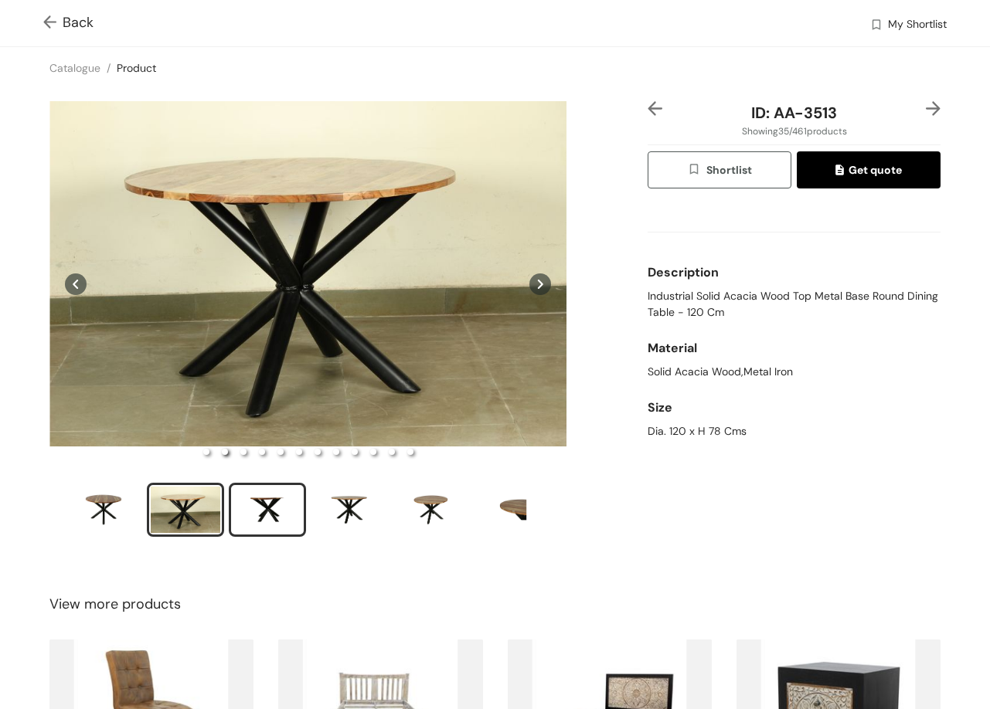
click at [267, 499] on div "slide item 3" at bounding box center [268, 510] width 70 height 46
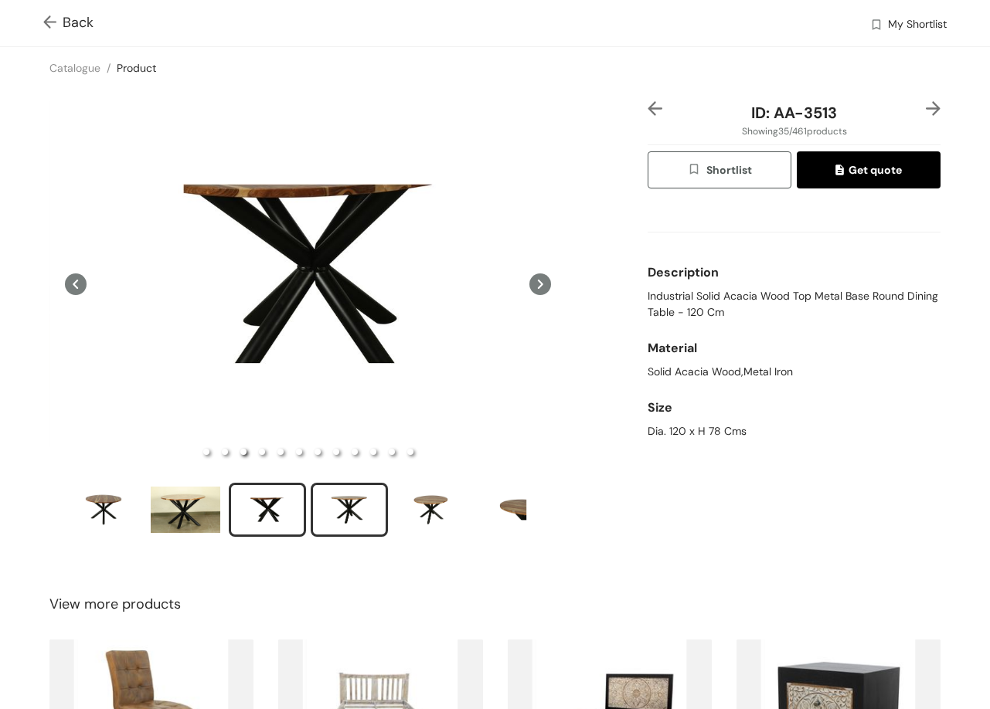
click at [361, 494] on div "slide item 4" at bounding box center [349, 510] width 70 height 46
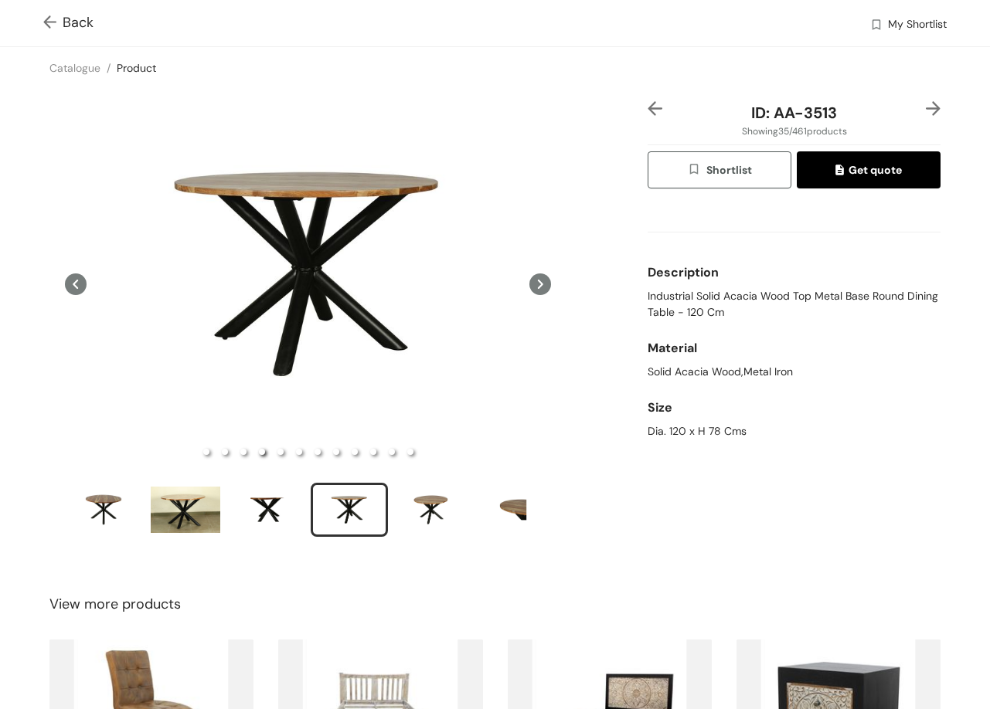
click at [926, 104] on img at bounding box center [933, 108] width 15 height 15
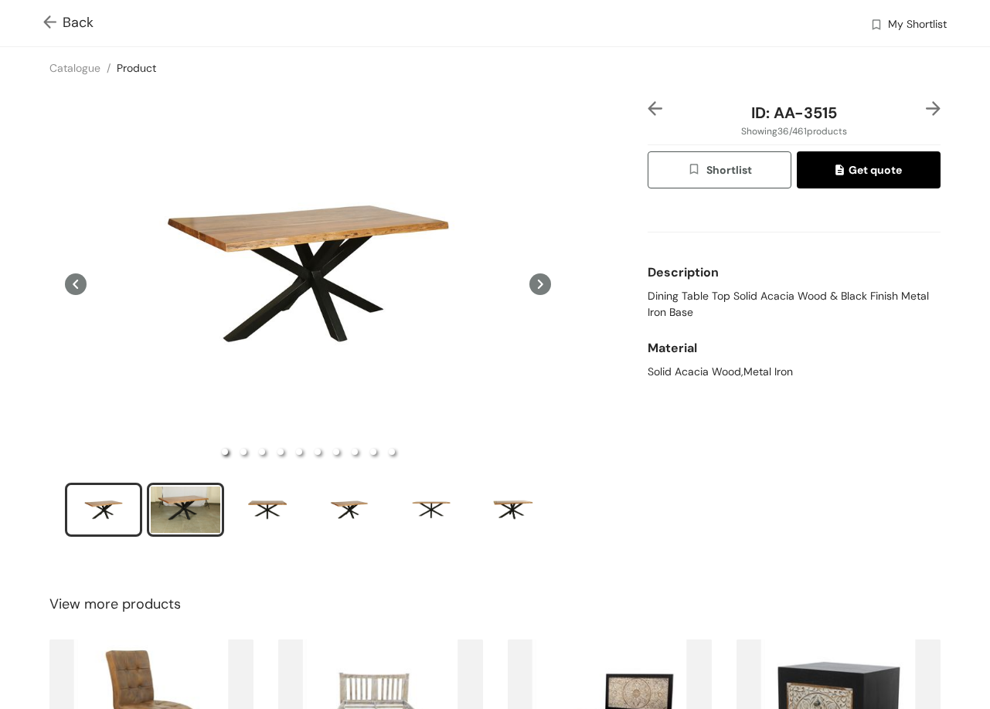
click at [192, 508] on li "slide item 2" at bounding box center [185, 510] width 77 height 54
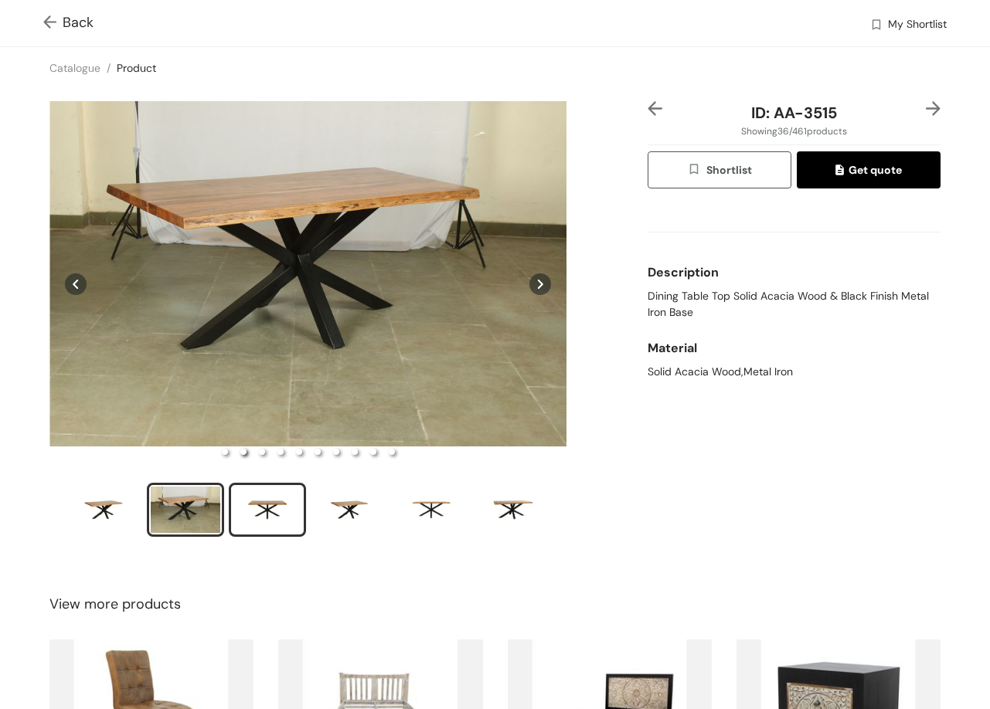
click at [266, 508] on div "slide item 3" at bounding box center [268, 510] width 70 height 46
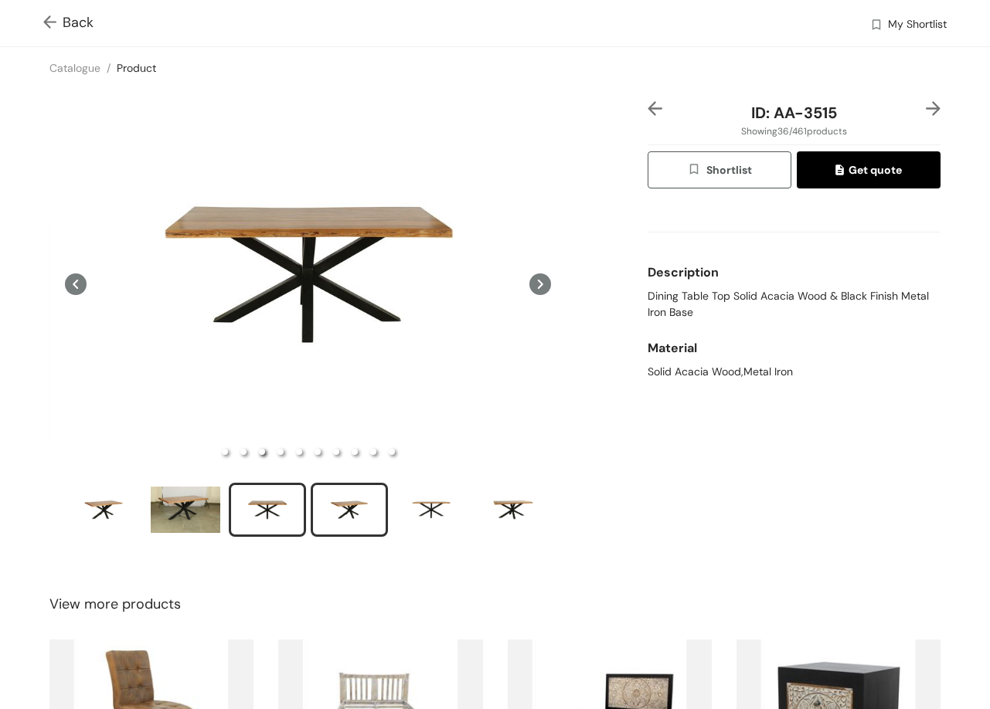
click at [340, 496] on div "slide item 4" at bounding box center [349, 510] width 70 height 46
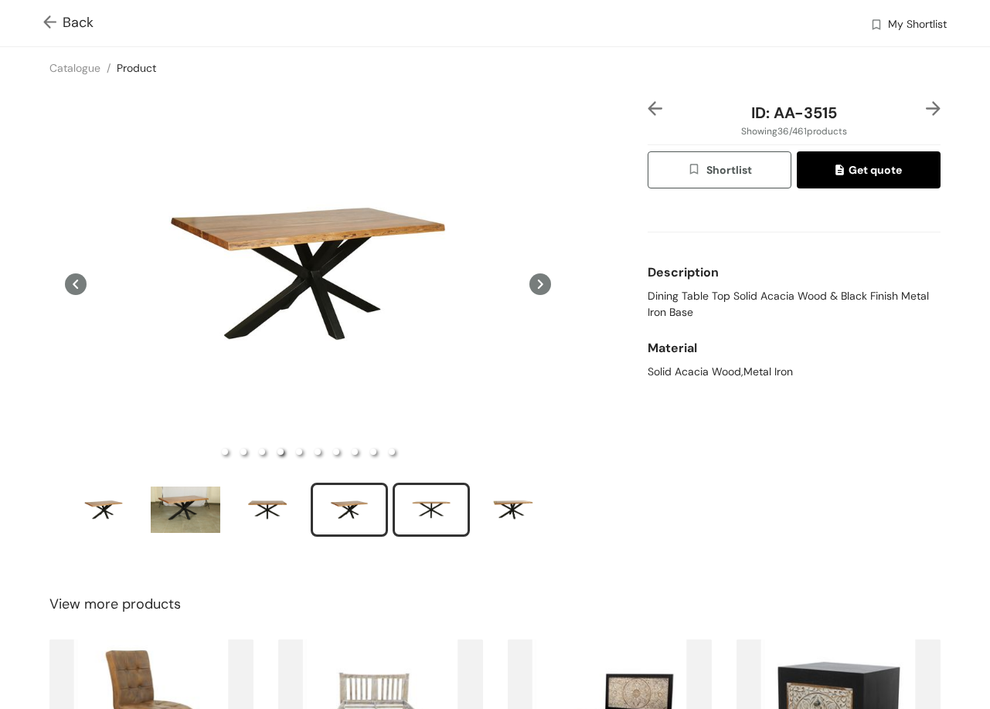
click at [423, 508] on div "slide item 5" at bounding box center [431, 510] width 70 height 46
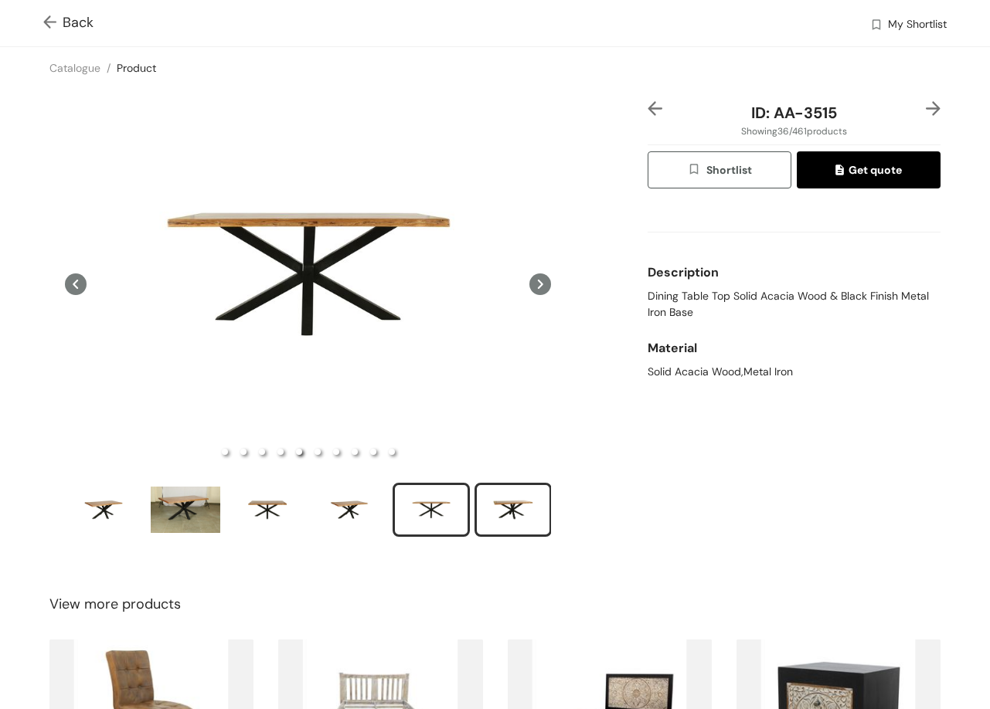
click at [521, 510] on div "slide item 6" at bounding box center [513, 510] width 70 height 46
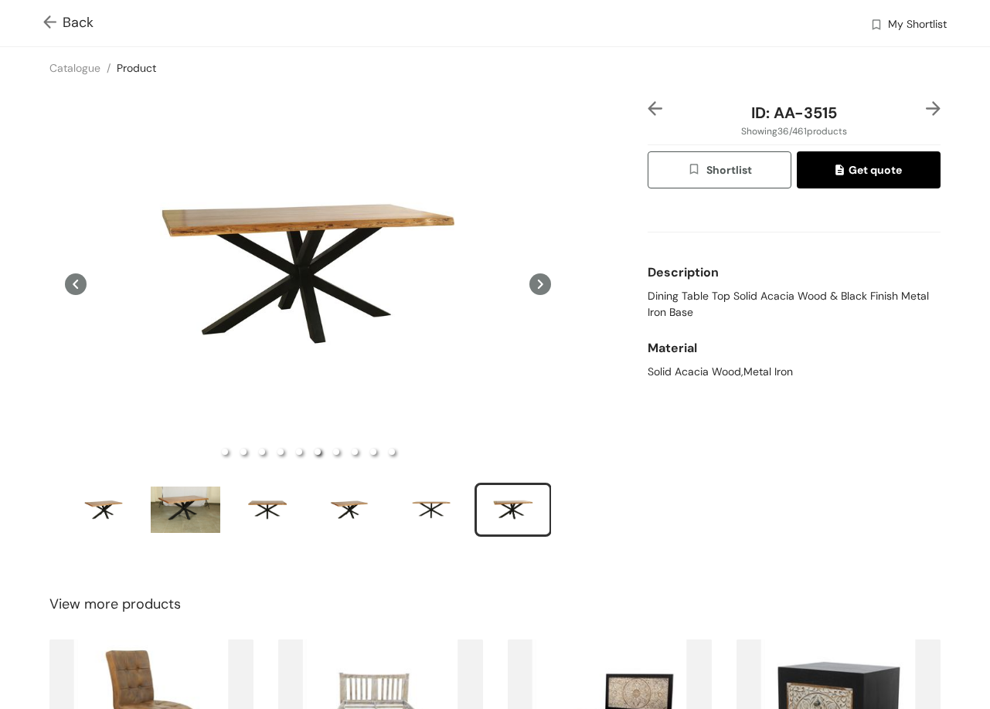
click at [926, 111] on img at bounding box center [933, 108] width 15 height 15
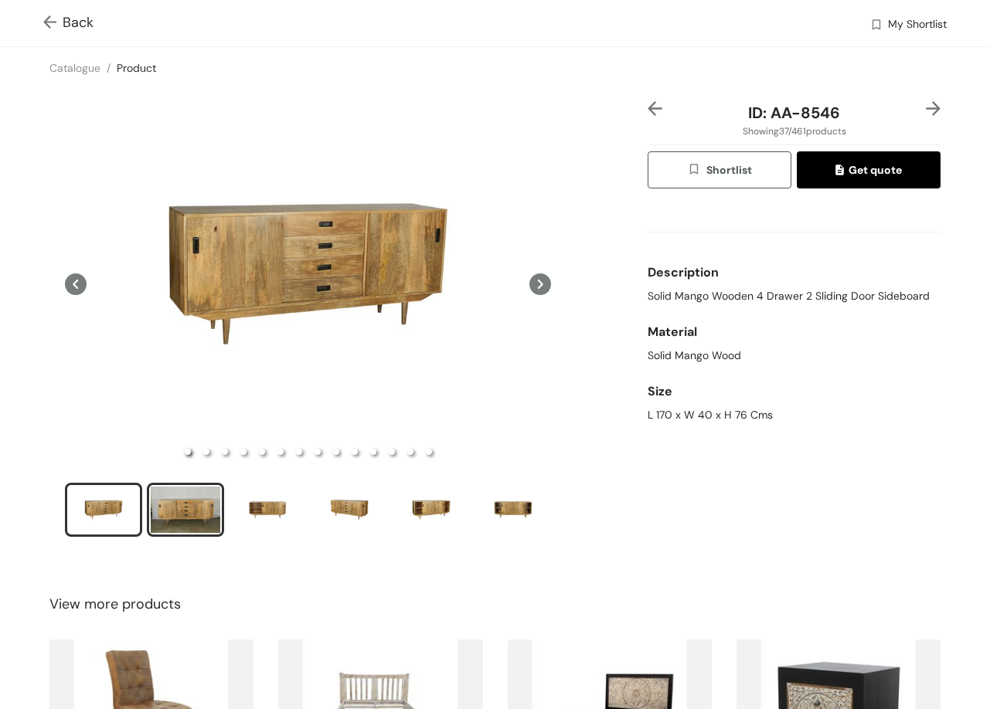
click at [212, 527] on li "slide item 2" at bounding box center [185, 510] width 77 height 54
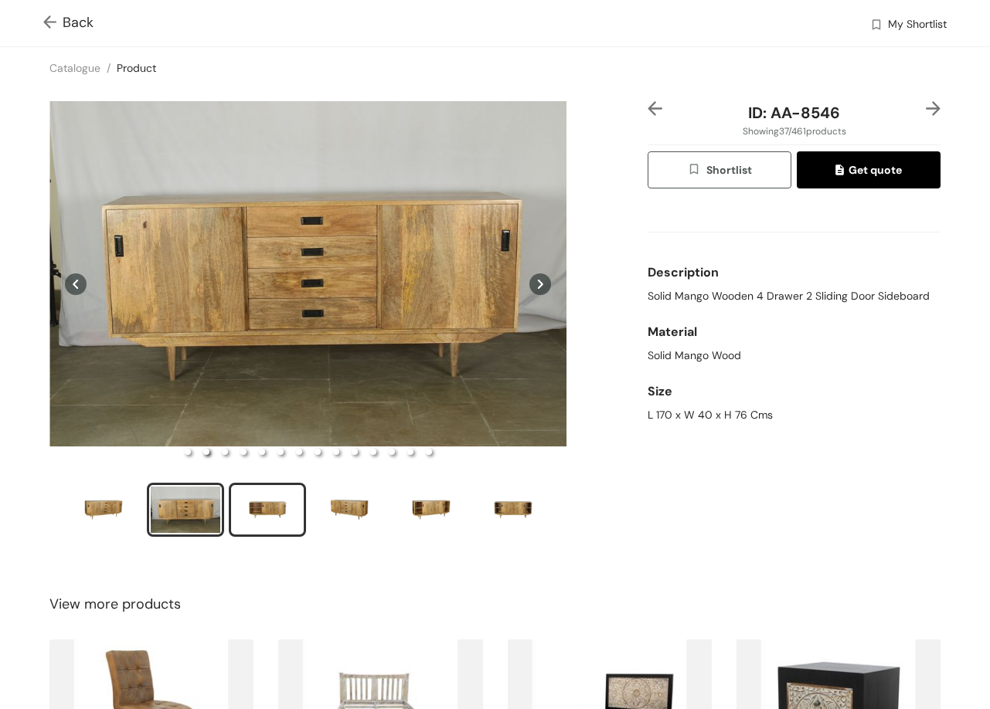
click at [257, 498] on div "slide item 3" at bounding box center [268, 510] width 70 height 46
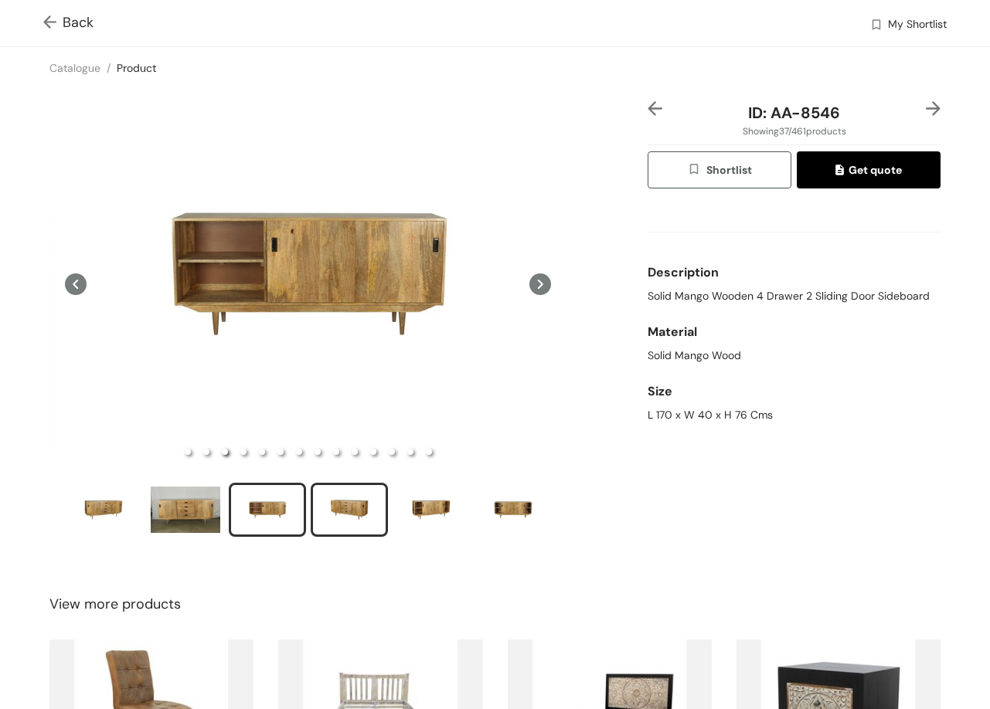
click at [345, 498] on div "slide item 4" at bounding box center [349, 510] width 70 height 46
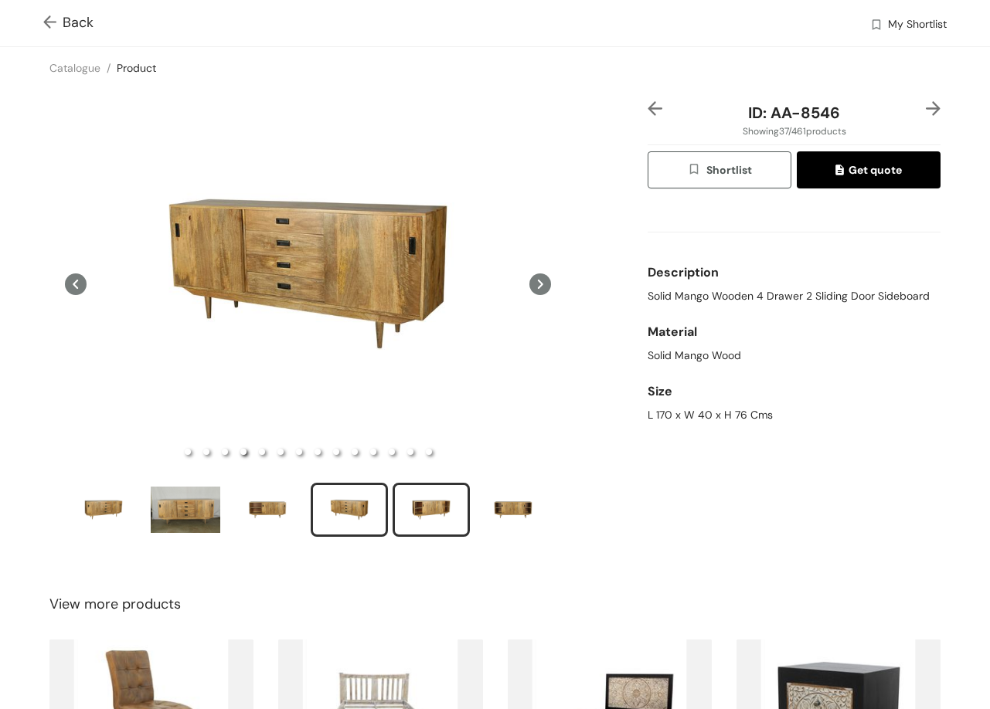
click at [421, 509] on div "slide item 5" at bounding box center [431, 510] width 70 height 46
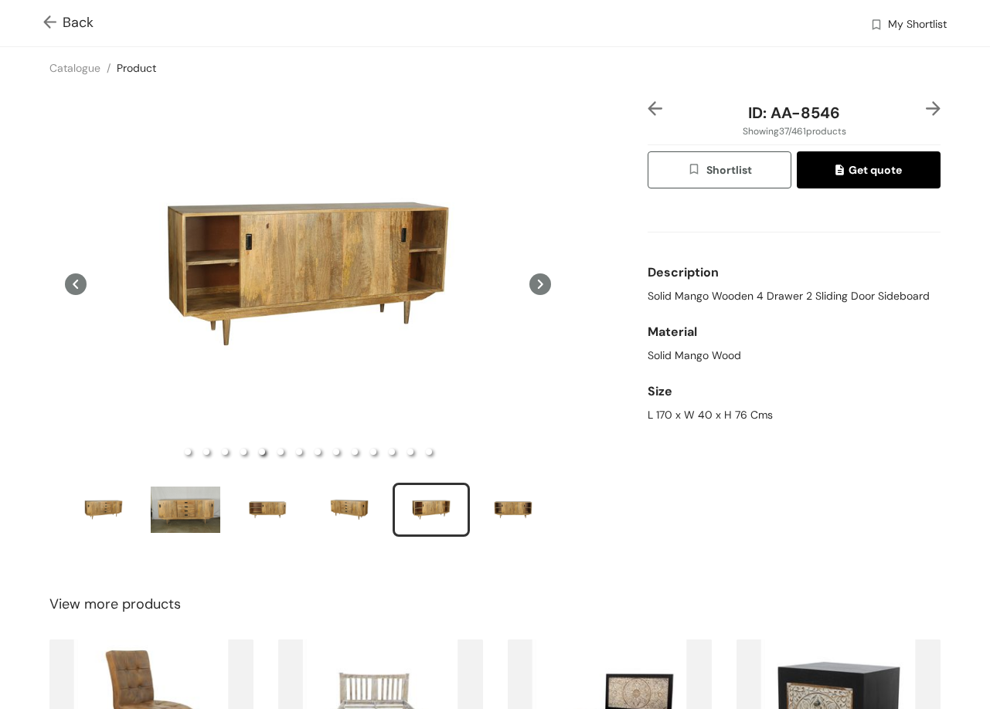
click at [926, 108] on img at bounding box center [933, 108] width 15 height 15
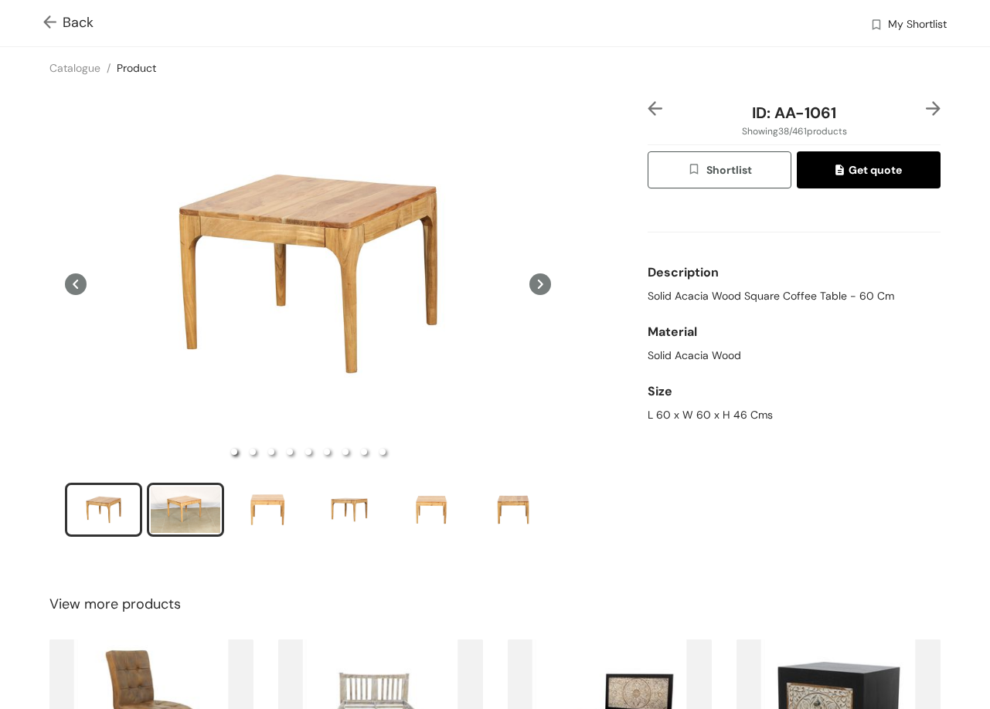
click at [201, 504] on div "slide item 2" at bounding box center [186, 510] width 70 height 46
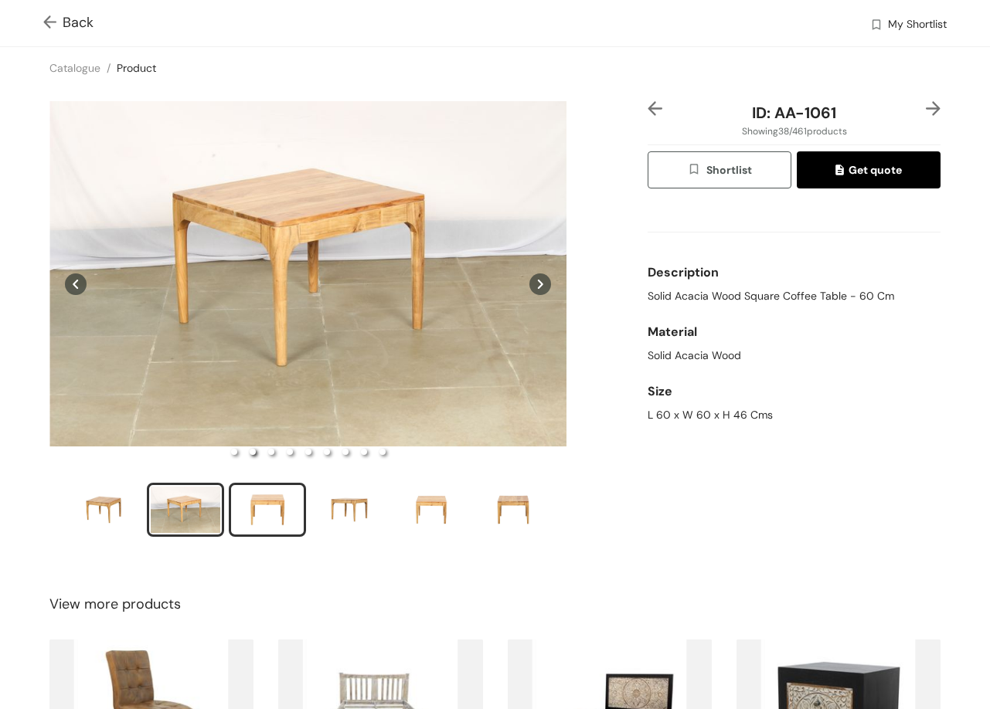
click at [277, 518] on div "slide item 3" at bounding box center [268, 510] width 70 height 46
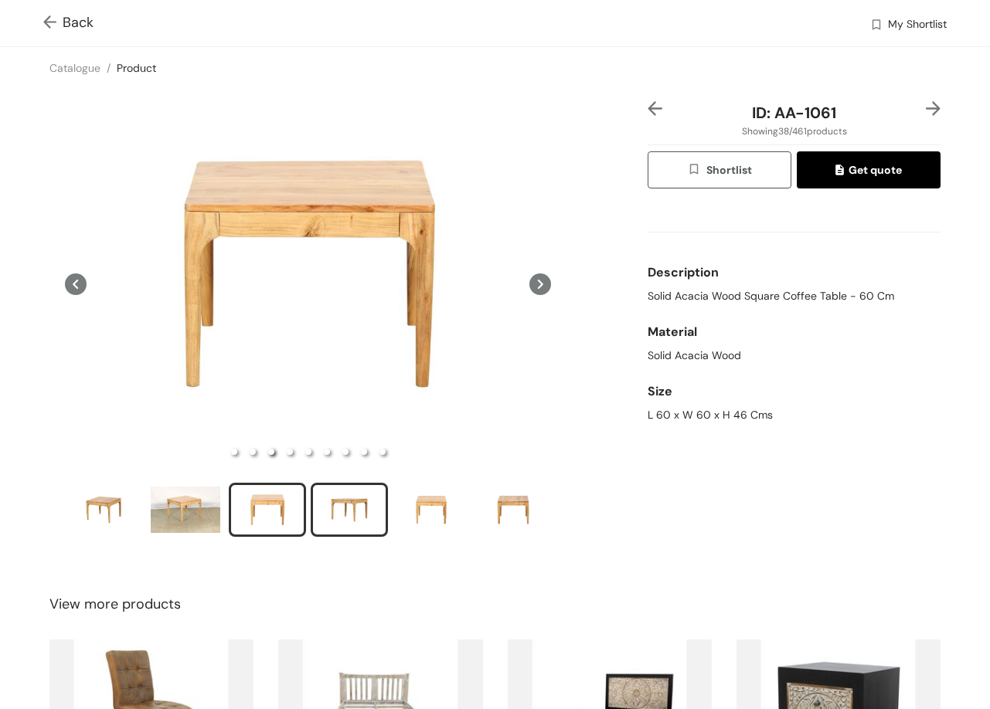
click at [365, 511] on div "slide item 4" at bounding box center [349, 510] width 70 height 46
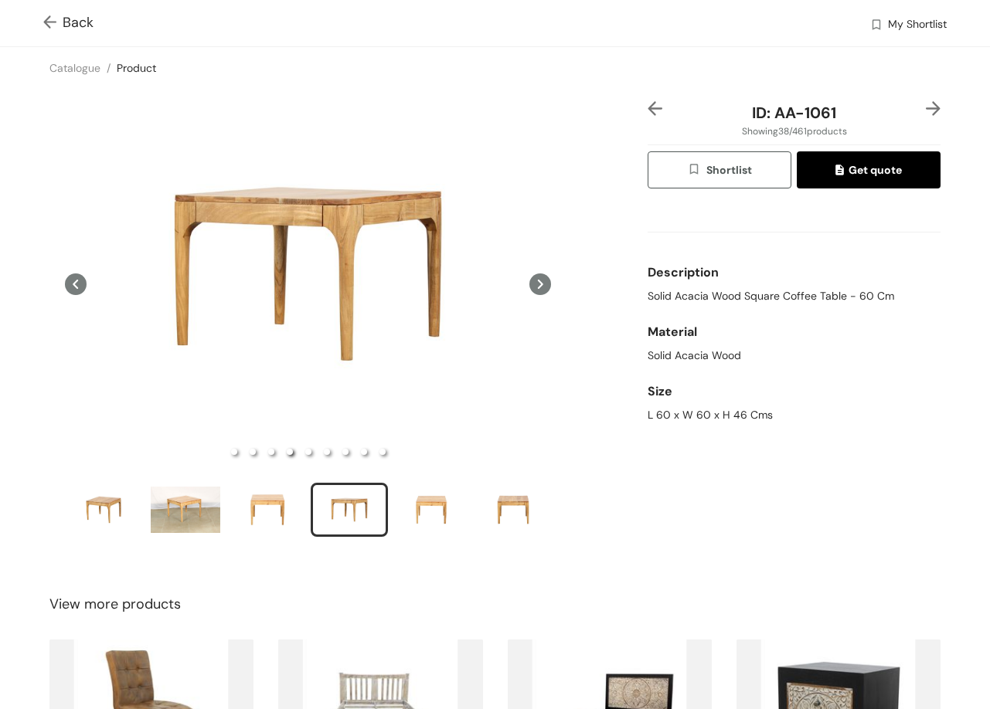
click at [926, 110] on img at bounding box center [933, 108] width 15 height 15
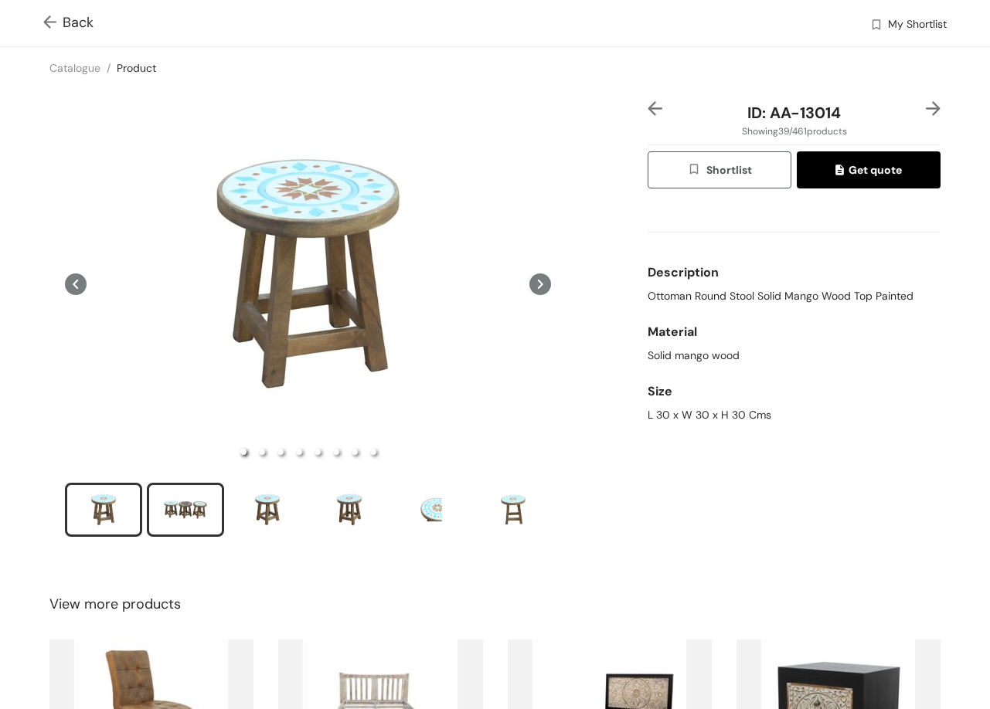
click at [204, 488] on div "slide item 2" at bounding box center [186, 510] width 70 height 46
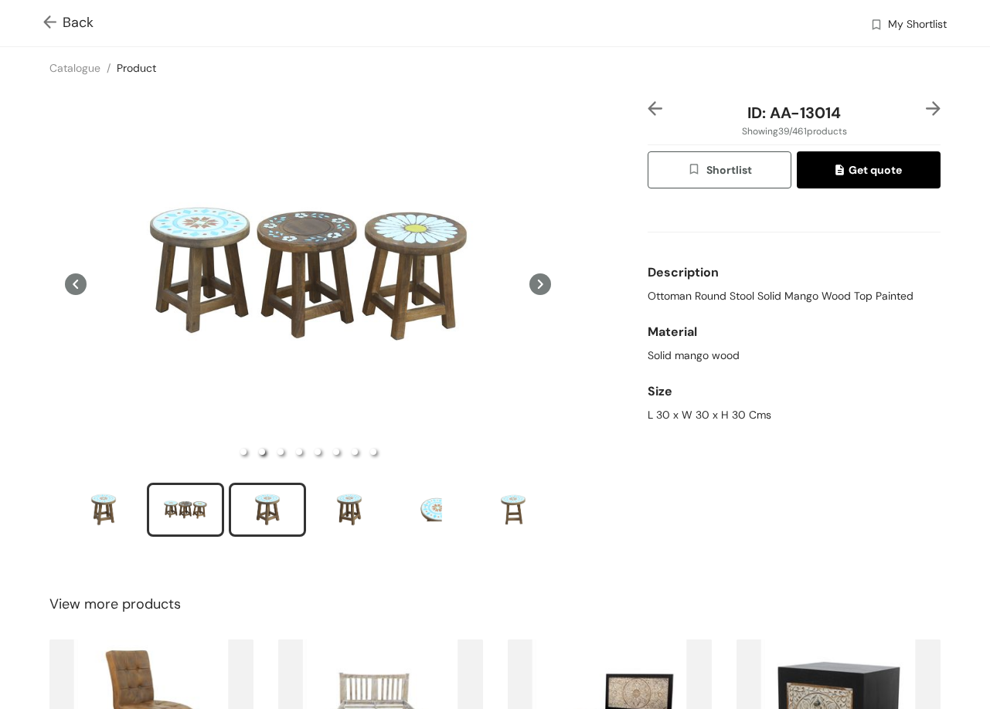
click at [280, 495] on div "slide item 3" at bounding box center [268, 510] width 70 height 46
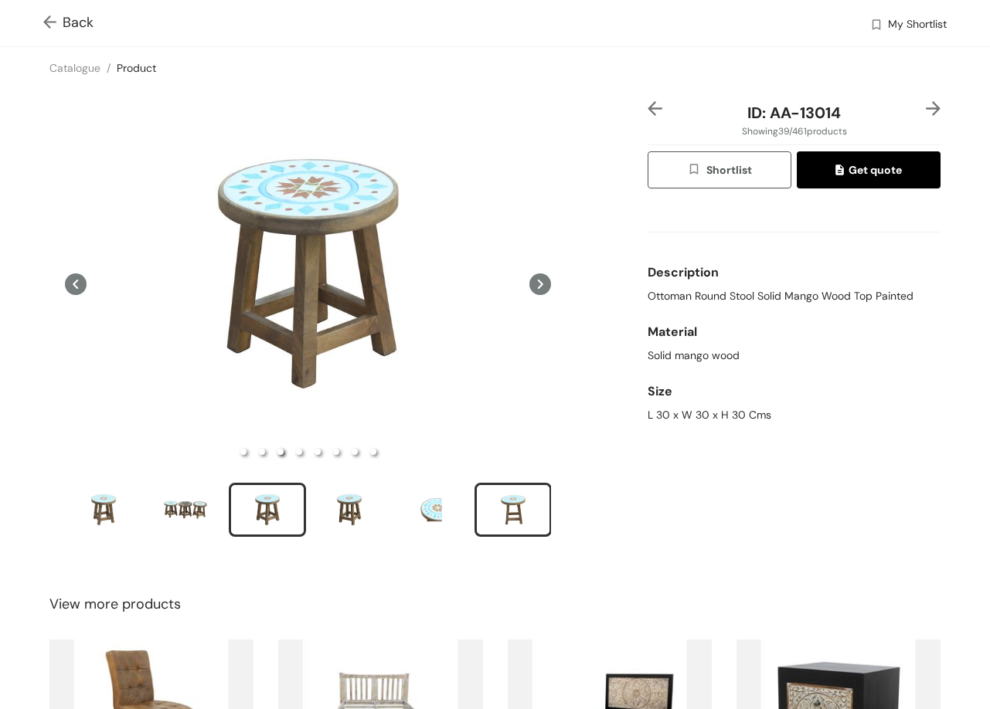
click at [500, 517] on div "slide item 6" at bounding box center [513, 510] width 70 height 46
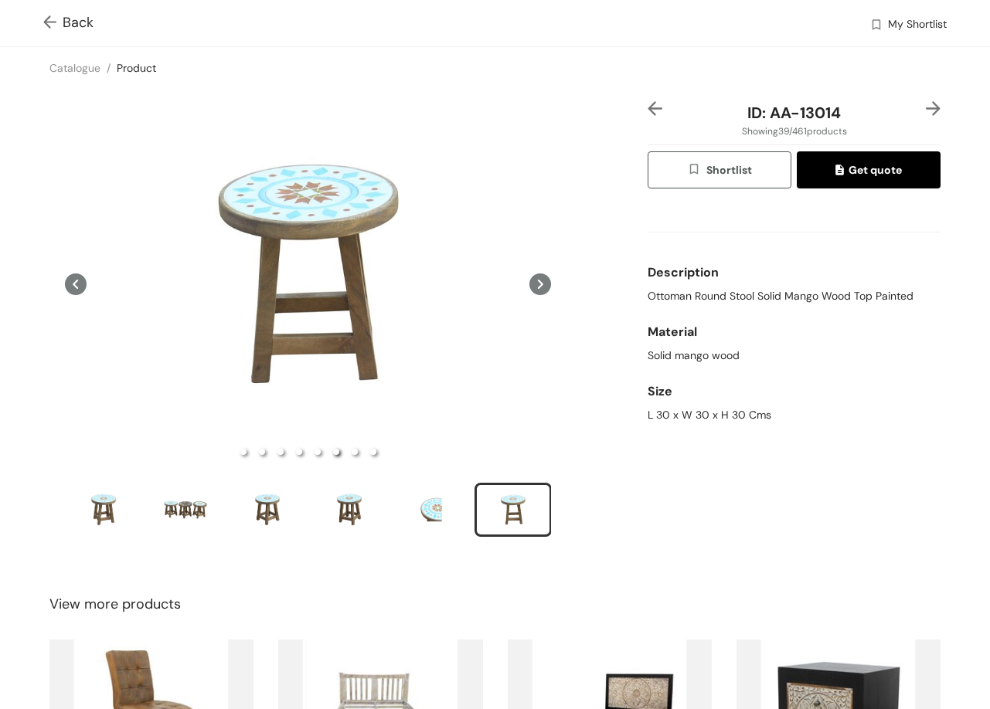
click at [926, 107] on img at bounding box center [933, 108] width 15 height 15
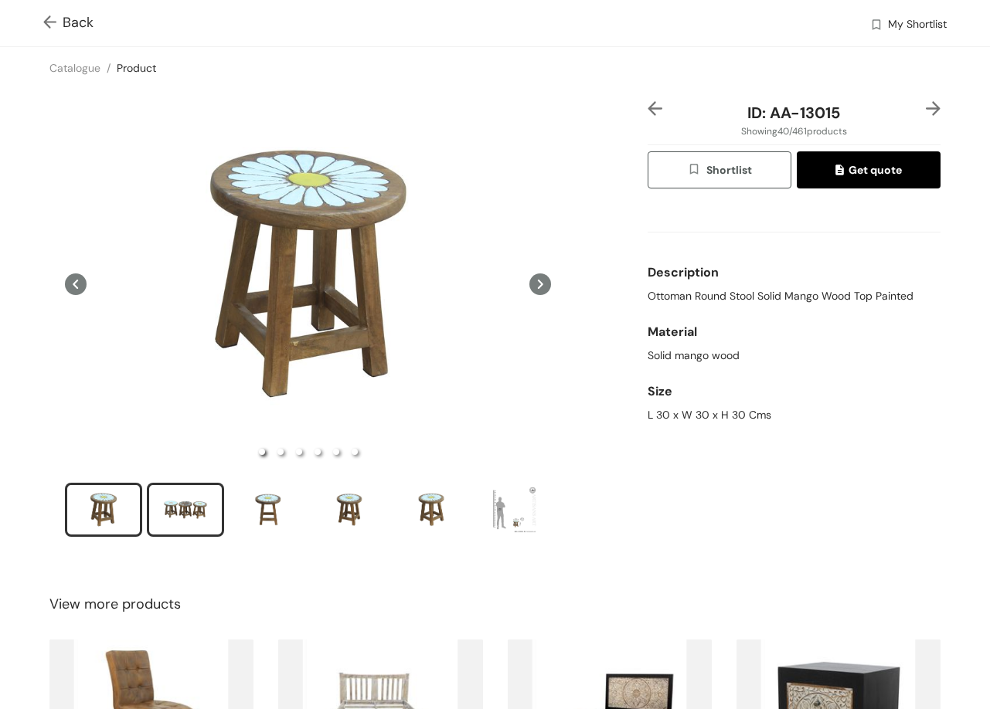
click at [212, 491] on div "slide item 2" at bounding box center [186, 510] width 70 height 46
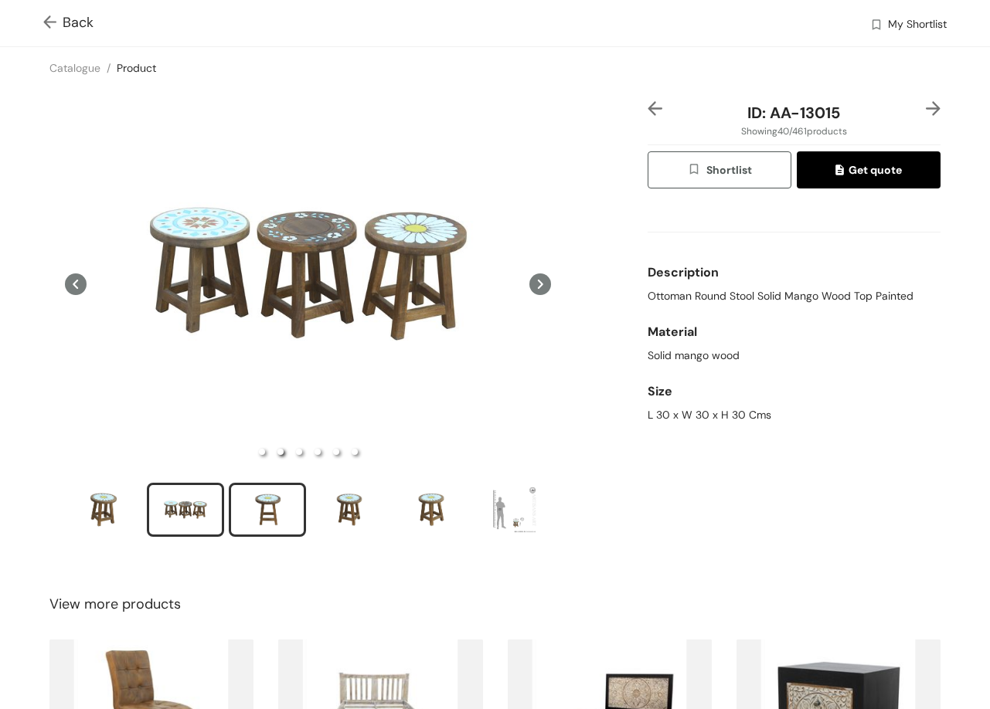
click at [277, 498] on div "slide item 3" at bounding box center [268, 510] width 70 height 46
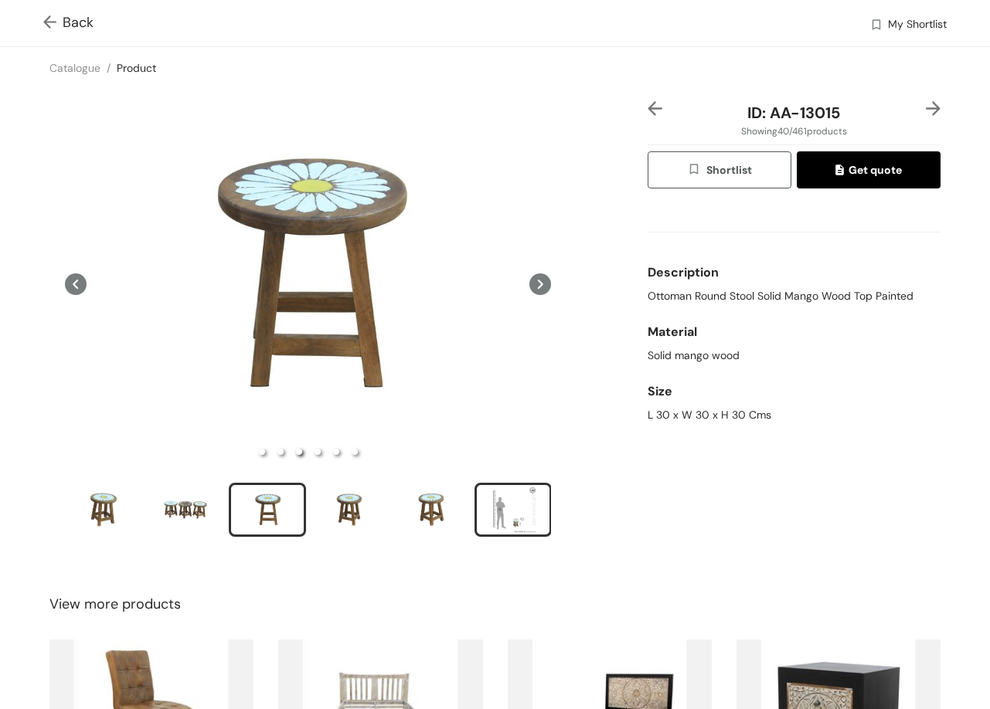
click at [509, 521] on div "slide item 6" at bounding box center [513, 510] width 70 height 46
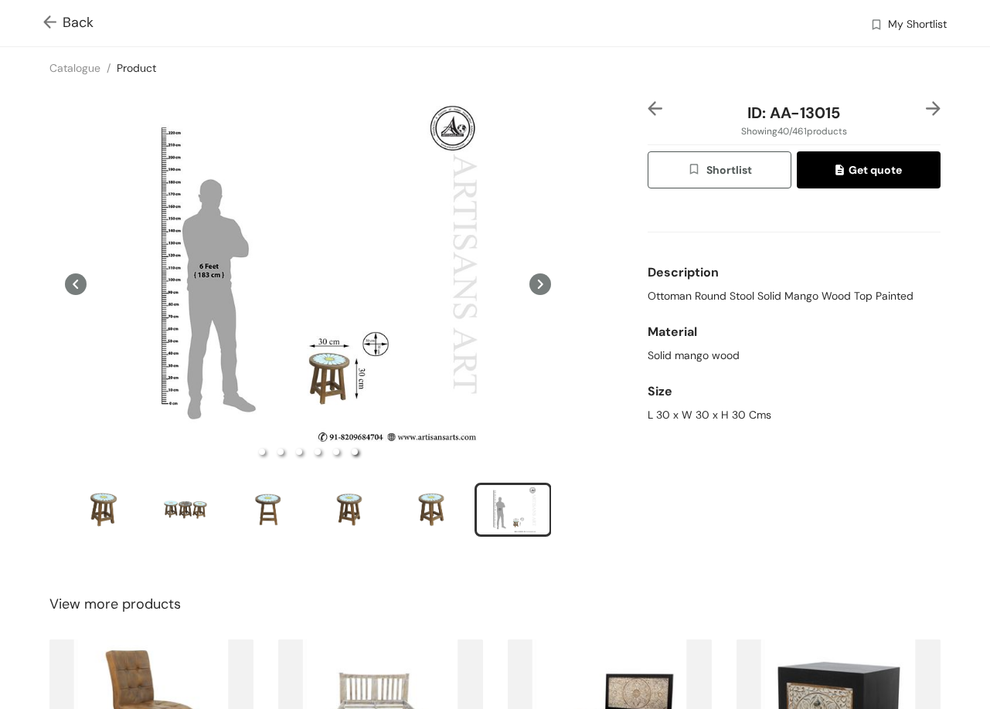
click at [926, 106] on img at bounding box center [933, 108] width 15 height 15
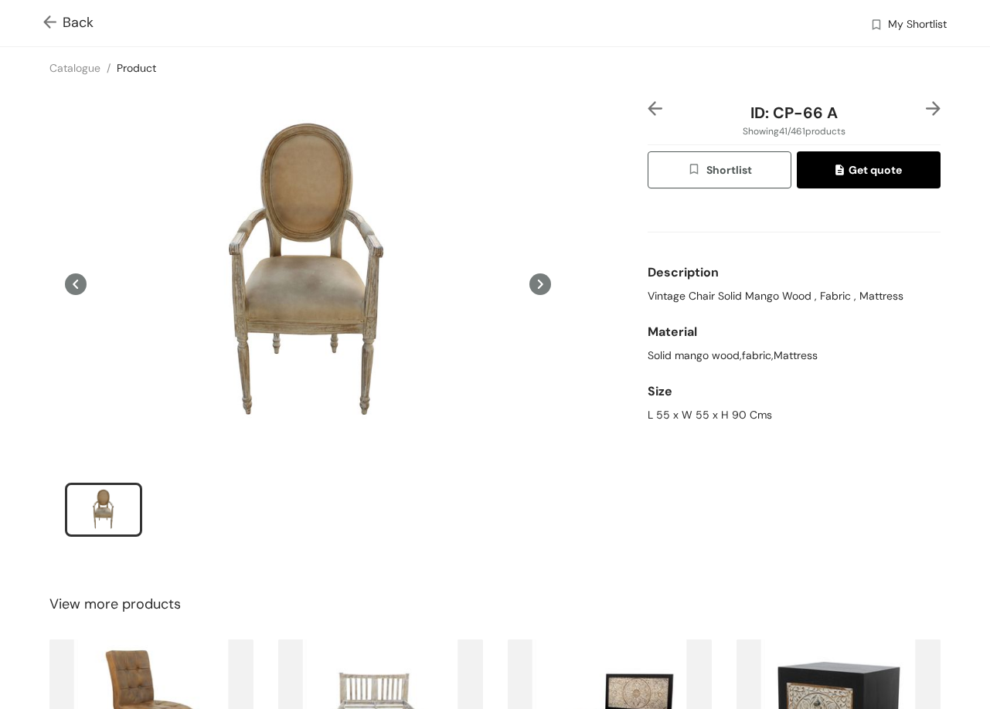
click at [926, 106] on img at bounding box center [933, 108] width 15 height 15
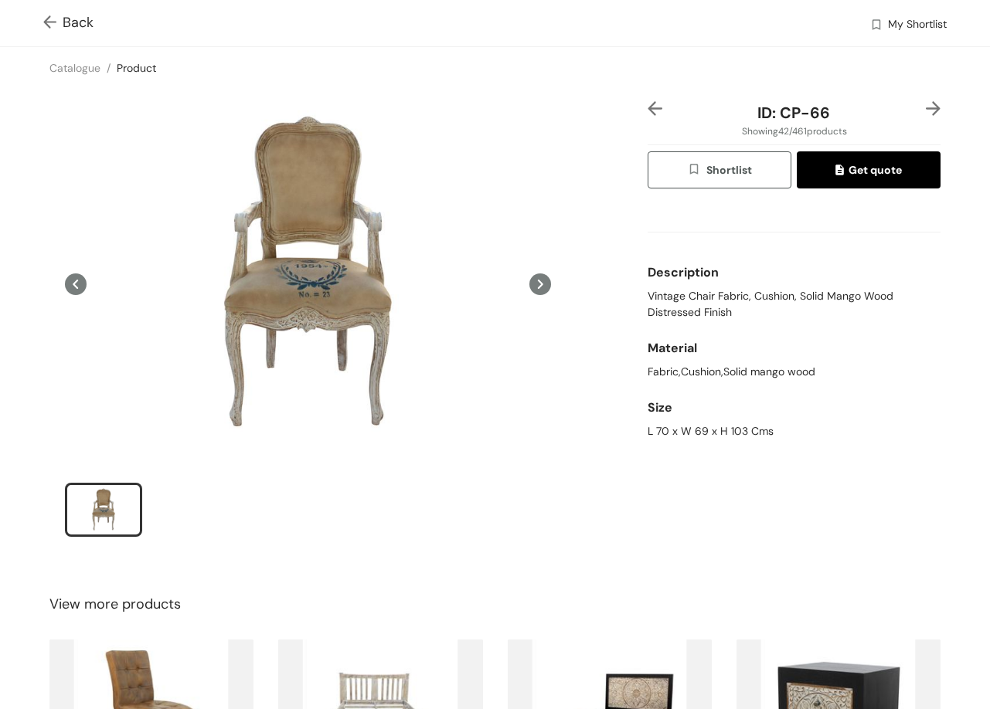
click at [926, 111] on img at bounding box center [933, 108] width 15 height 15
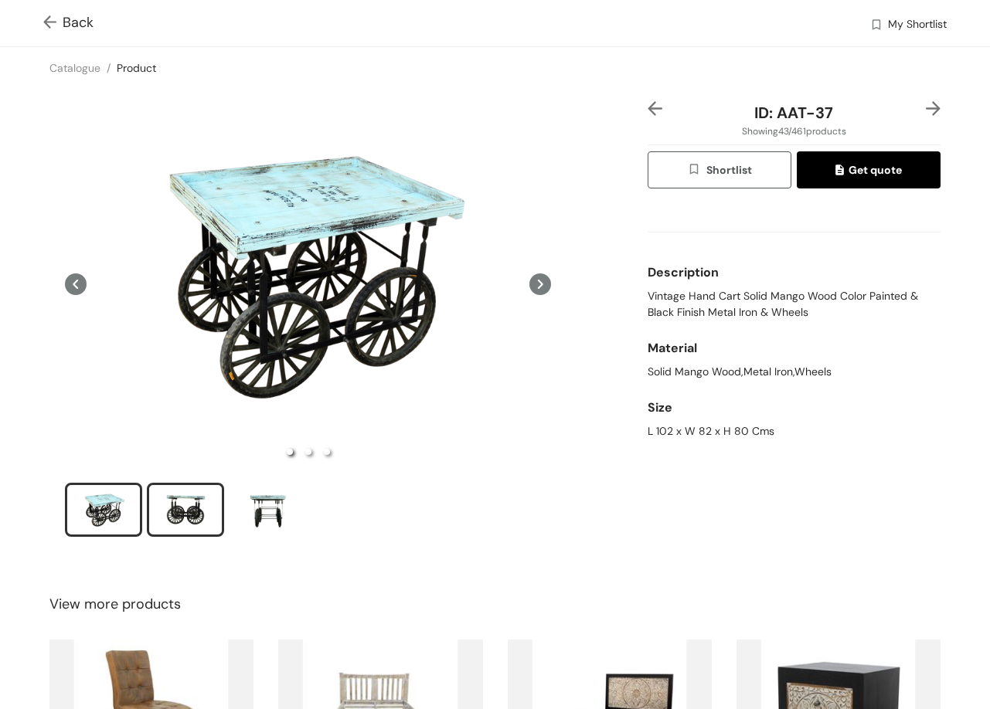
click at [195, 516] on div "slide item 2" at bounding box center [186, 510] width 70 height 46
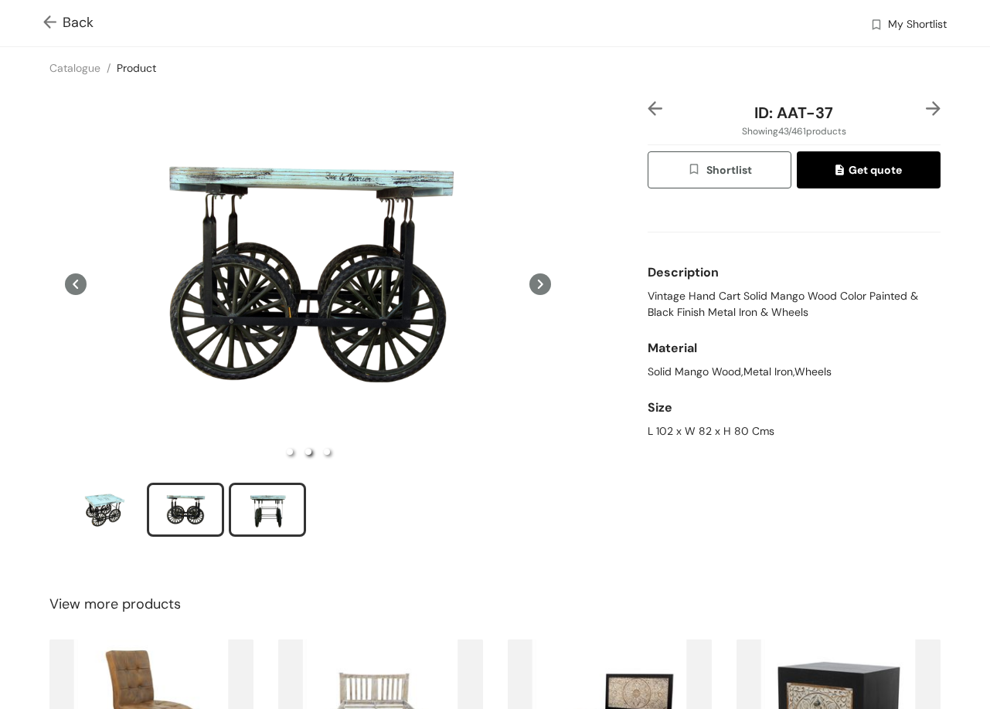
click at [282, 499] on div "slide item 3" at bounding box center [268, 510] width 70 height 46
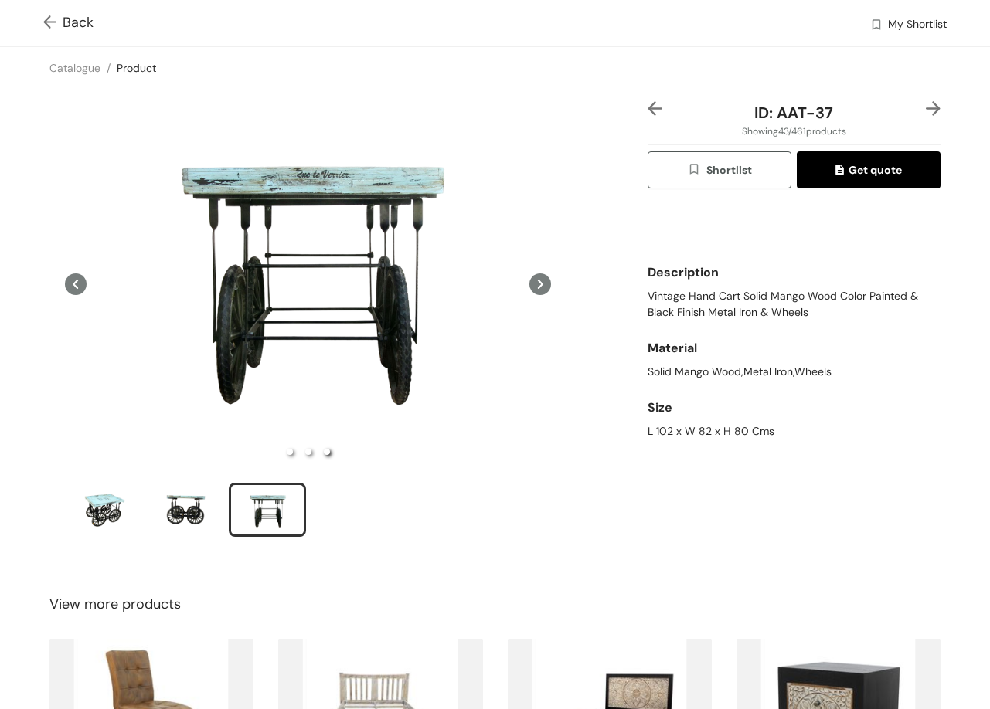
click at [926, 110] on img at bounding box center [933, 108] width 15 height 15
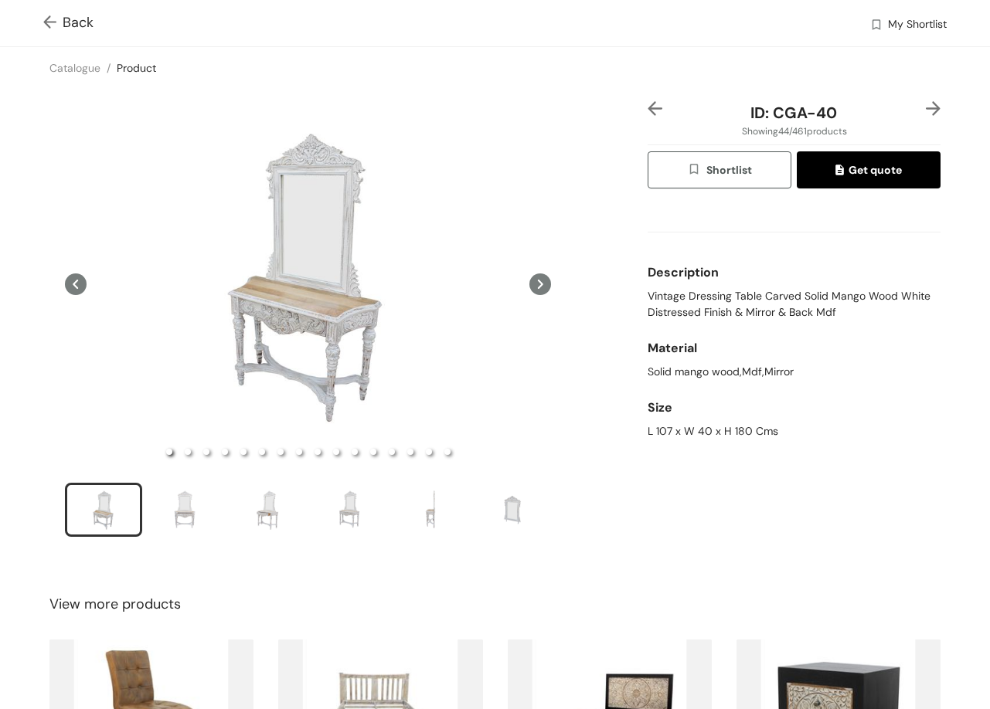
click at [916, 100] on div "ID: CGA-40 Showing 44 / 461 products Shortlist Get quote Description Vintage Dr…" at bounding box center [495, 329] width 996 height 480
click at [926, 107] on img at bounding box center [933, 108] width 15 height 15
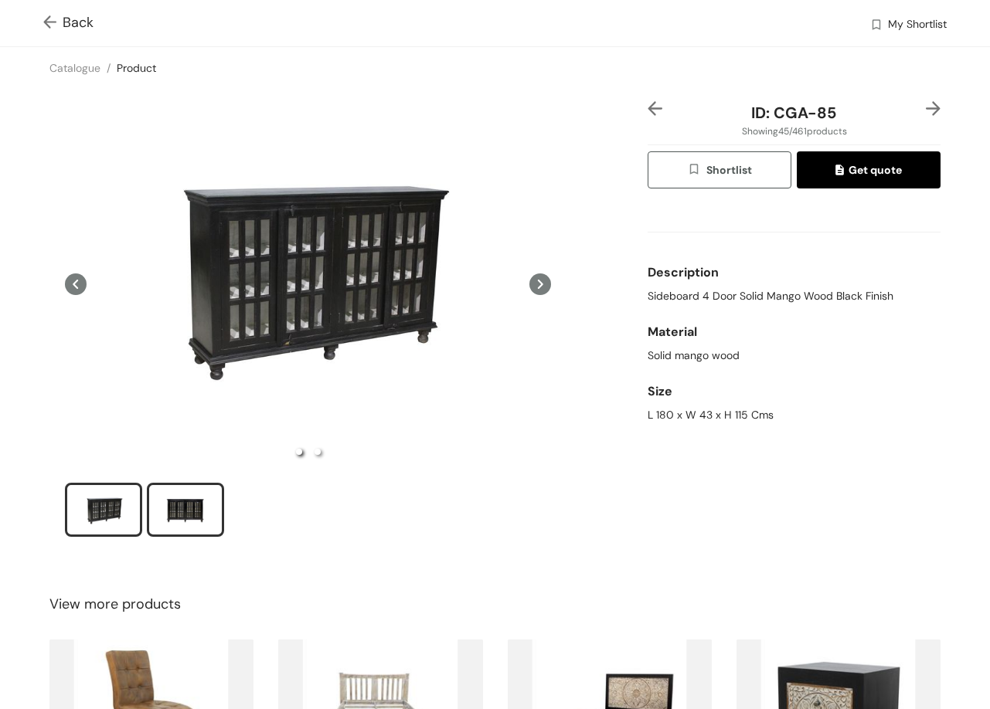
click at [193, 513] on div "slide item 2" at bounding box center [186, 510] width 70 height 46
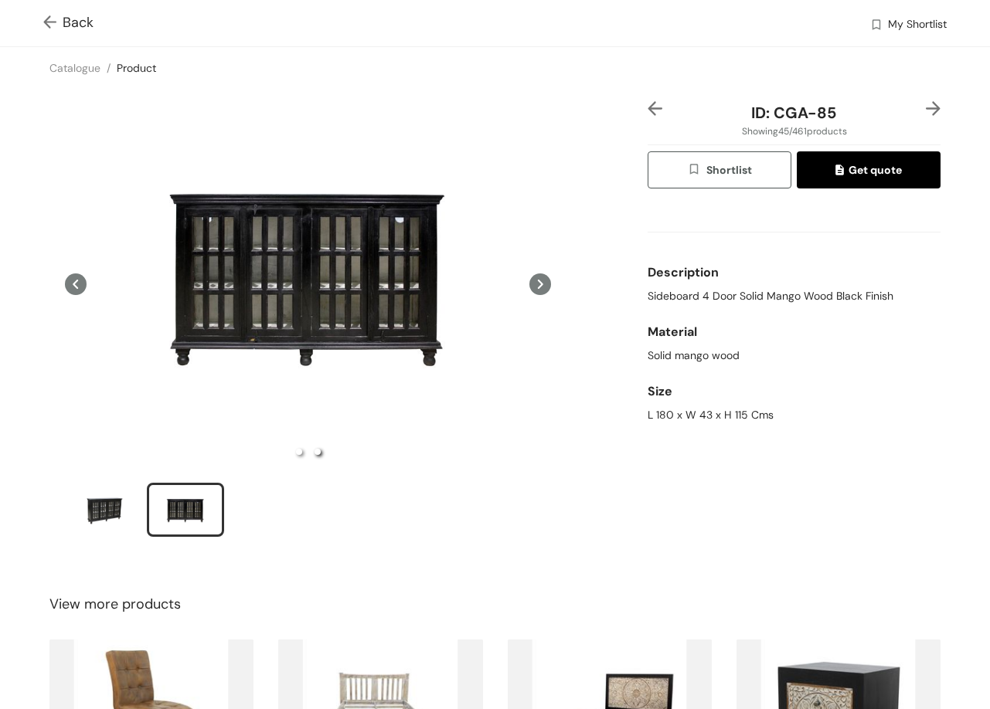
click at [912, 94] on div "ID: CGA-85 Showing 45 / 461 products Shortlist Get quote Description Sideboard …" at bounding box center [495, 329] width 996 height 480
click at [926, 104] on img at bounding box center [933, 108] width 15 height 15
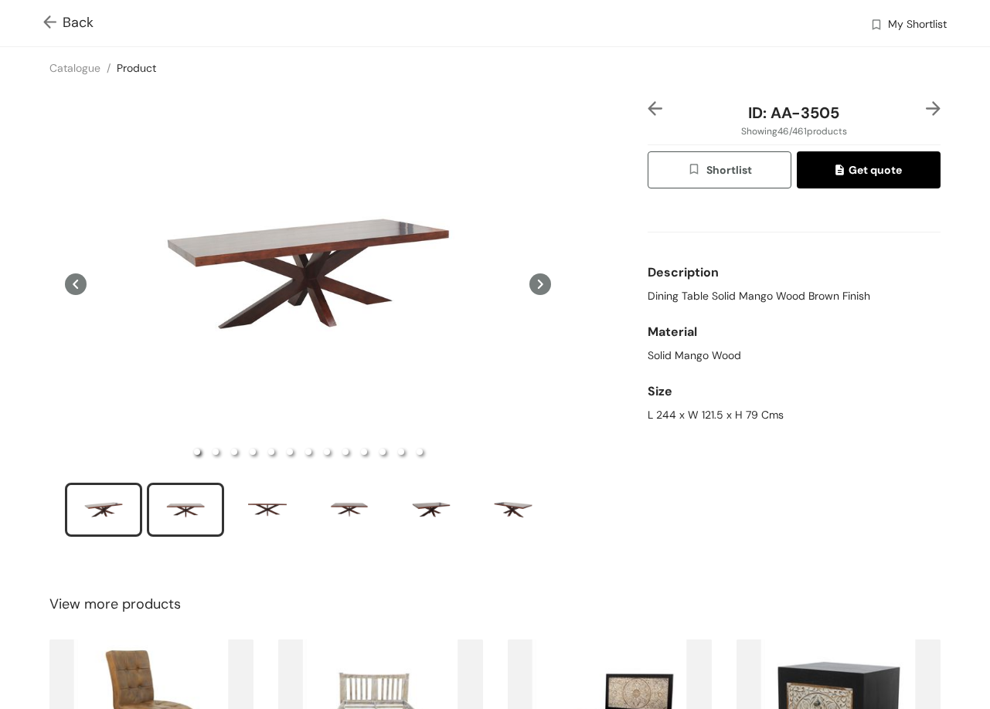
click at [200, 516] on div "slide item 2" at bounding box center [186, 510] width 70 height 46
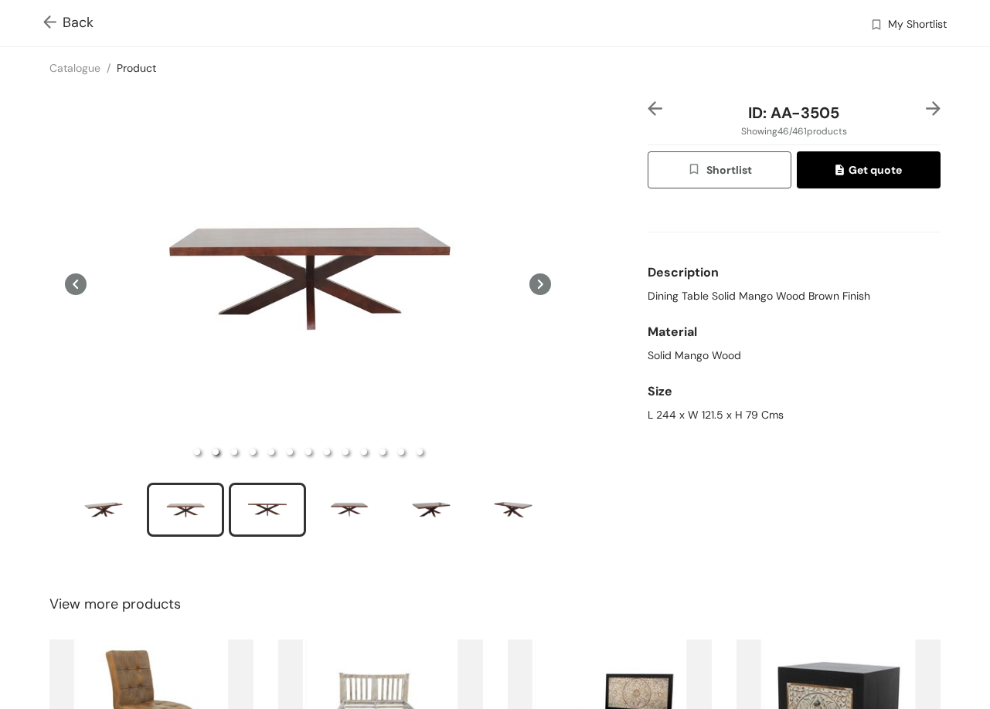
click at [298, 508] on div "slide item 3" at bounding box center [268, 510] width 70 height 46
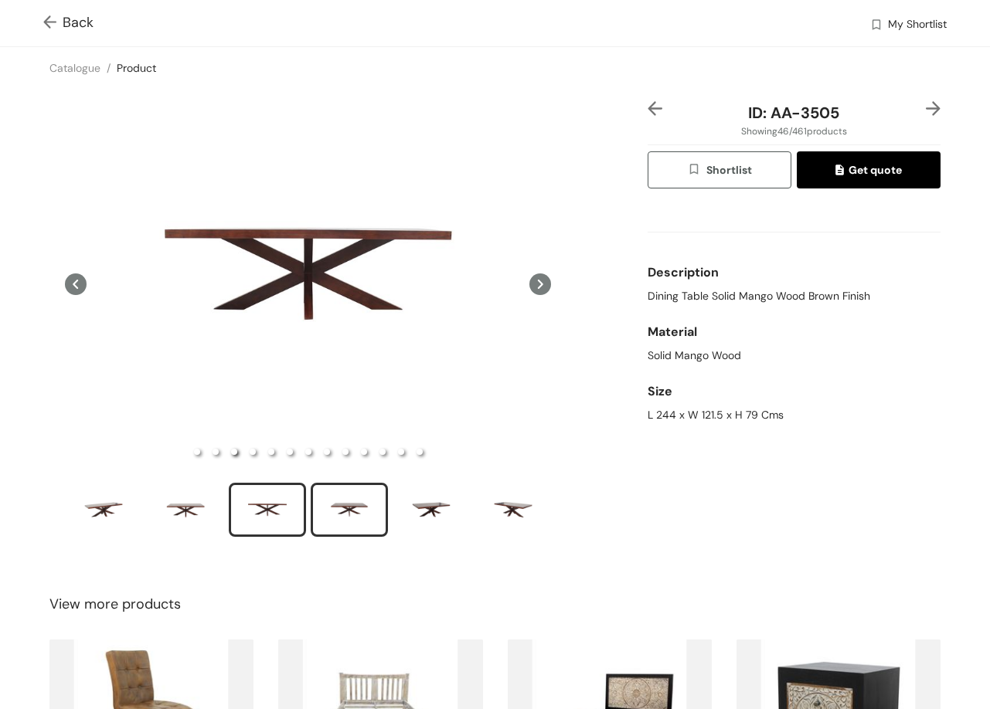
click at [363, 505] on div "slide item 4" at bounding box center [349, 510] width 70 height 46
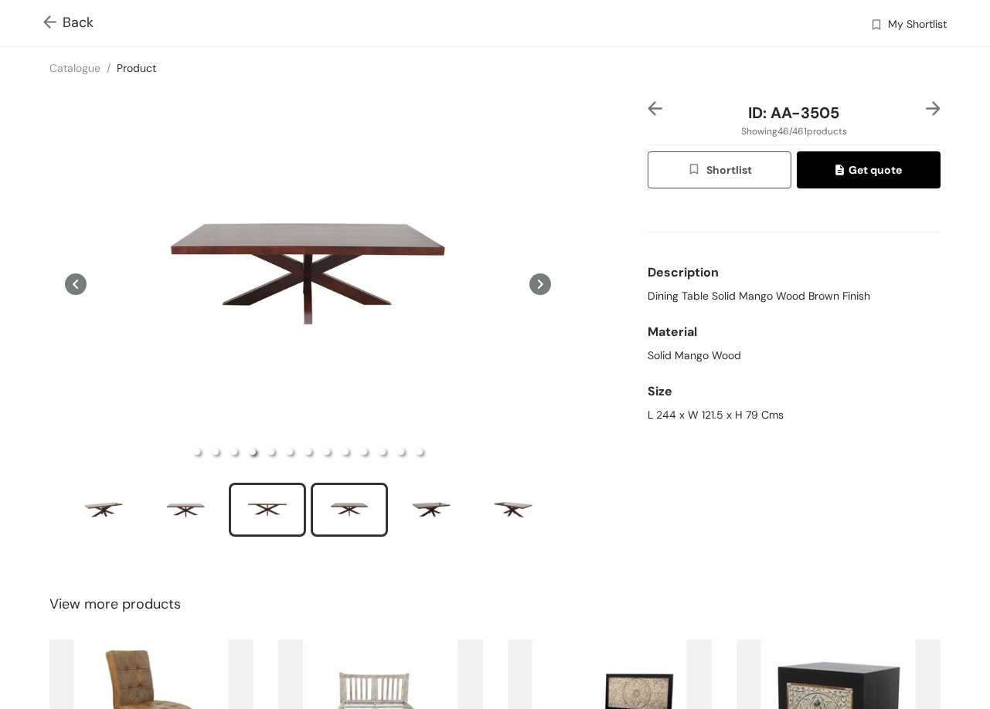
click at [286, 504] on div "slide item 3" at bounding box center [268, 510] width 70 height 46
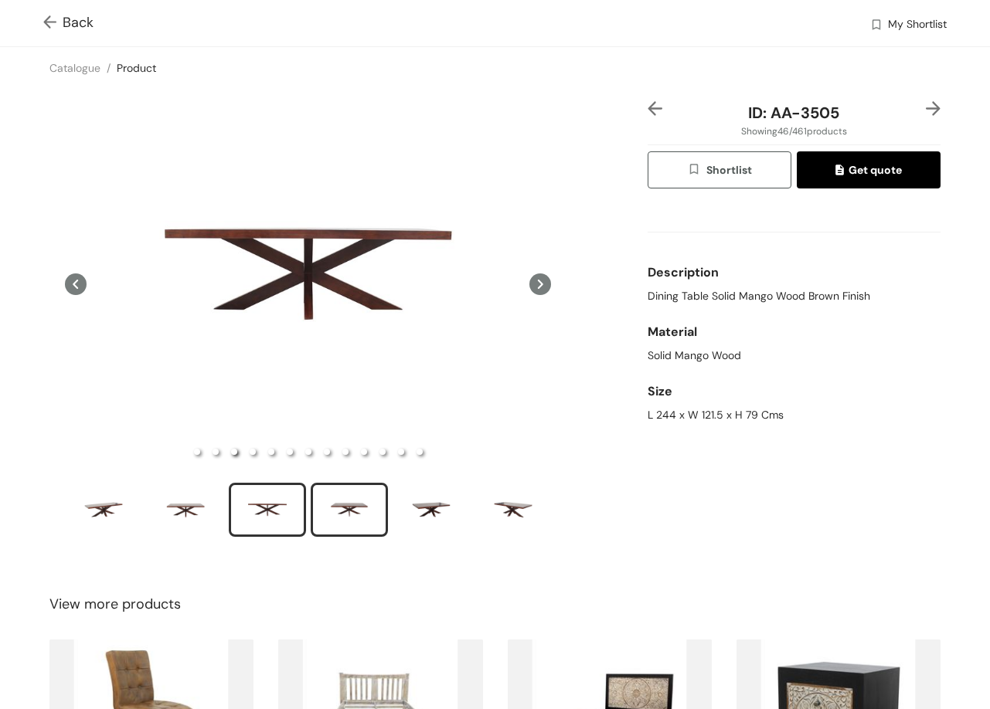
click at [370, 505] on div "slide item 4" at bounding box center [349, 510] width 70 height 46
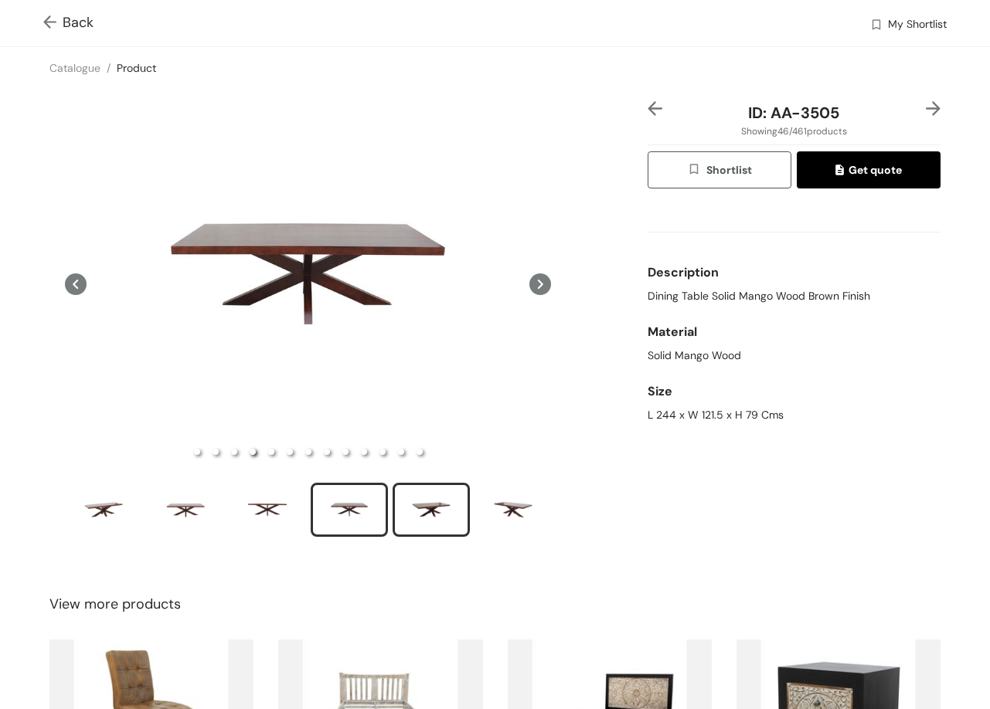
click at [461, 512] on div "slide item 5" at bounding box center [431, 510] width 70 height 46
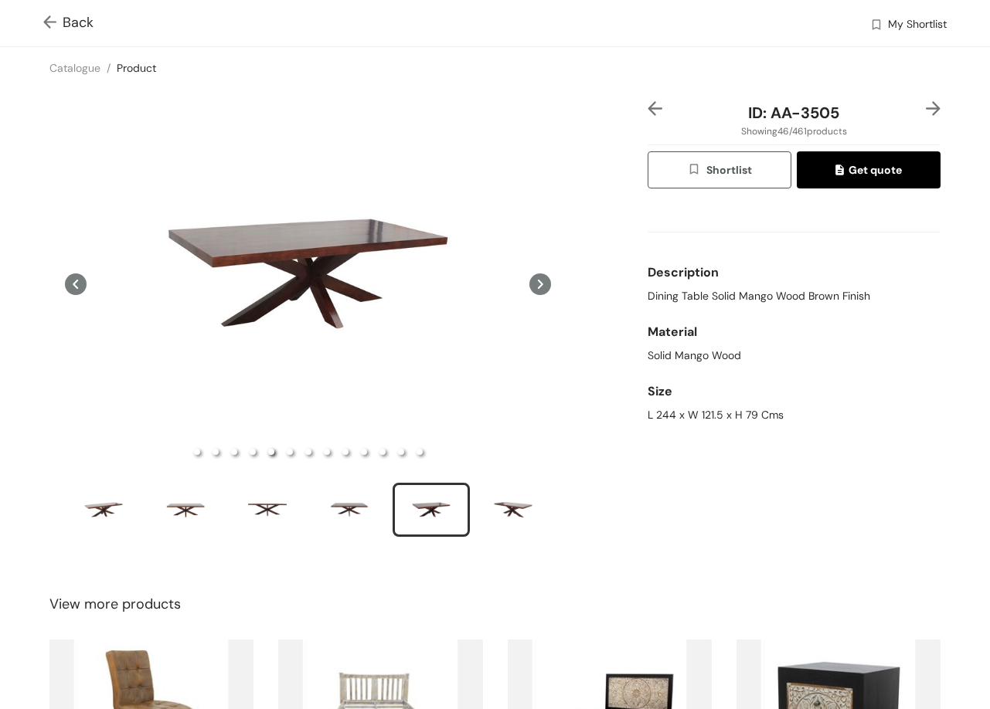
click at [926, 113] on img at bounding box center [933, 108] width 15 height 15
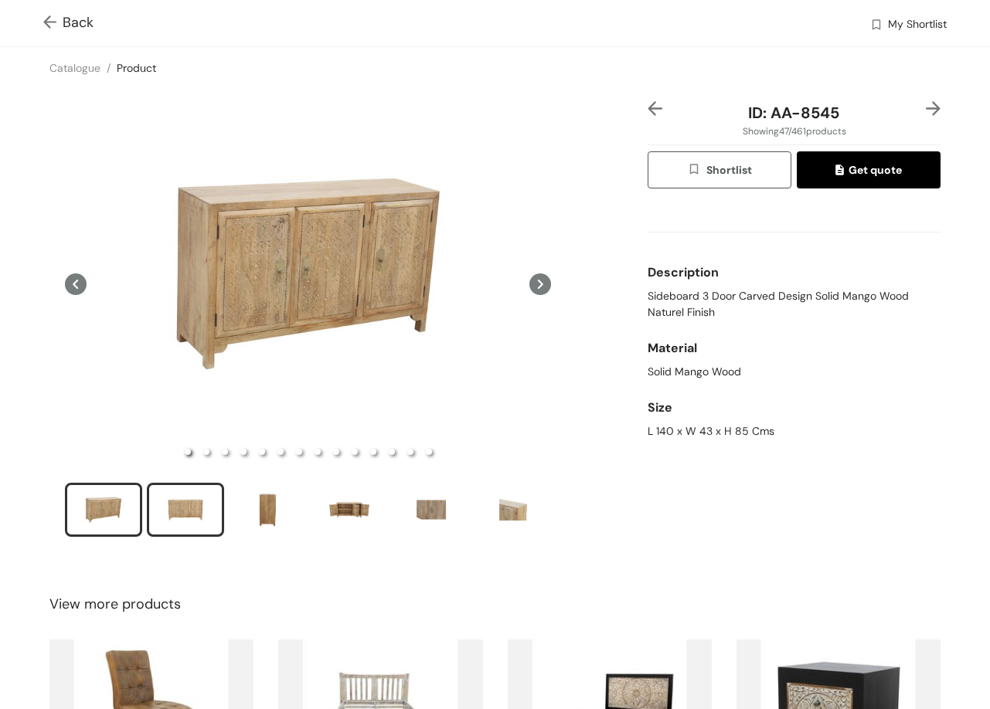
click at [184, 520] on div "slide item 2" at bounding box center [186, 510] width 70 height 46
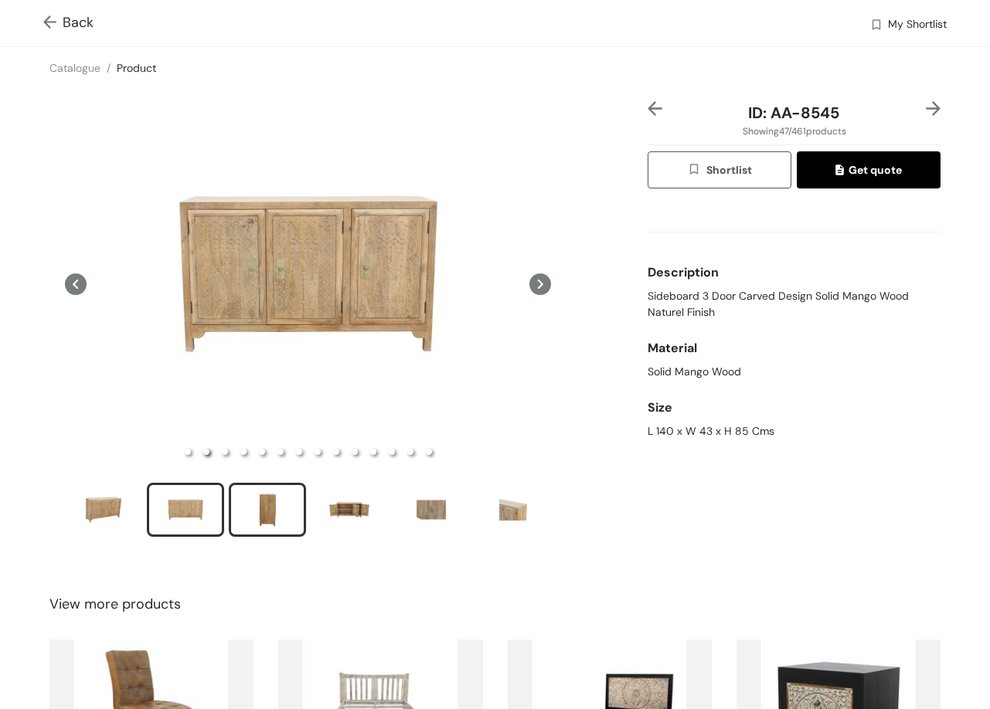
click at [246, 515] on div "slide item 3" at bounding box center [268, 510] width 70 height 46
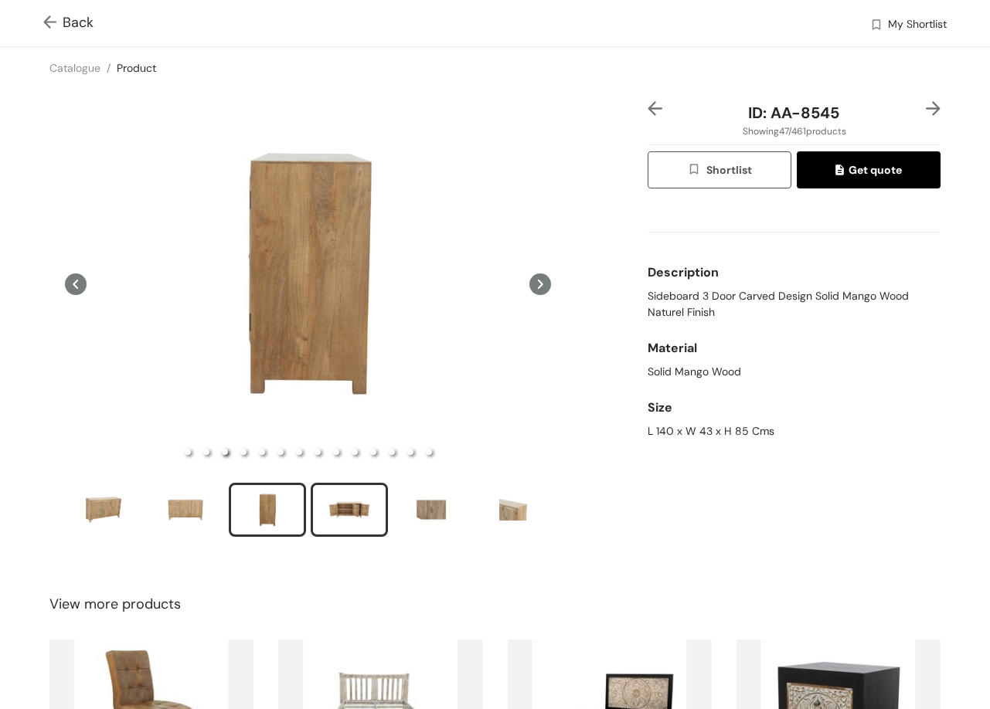
click at [362, 504] on div "slide item 4" at bounding box center [349, 510] width 70 height 46
